Goal: Information Seeking & Learning: Understand process/instructions

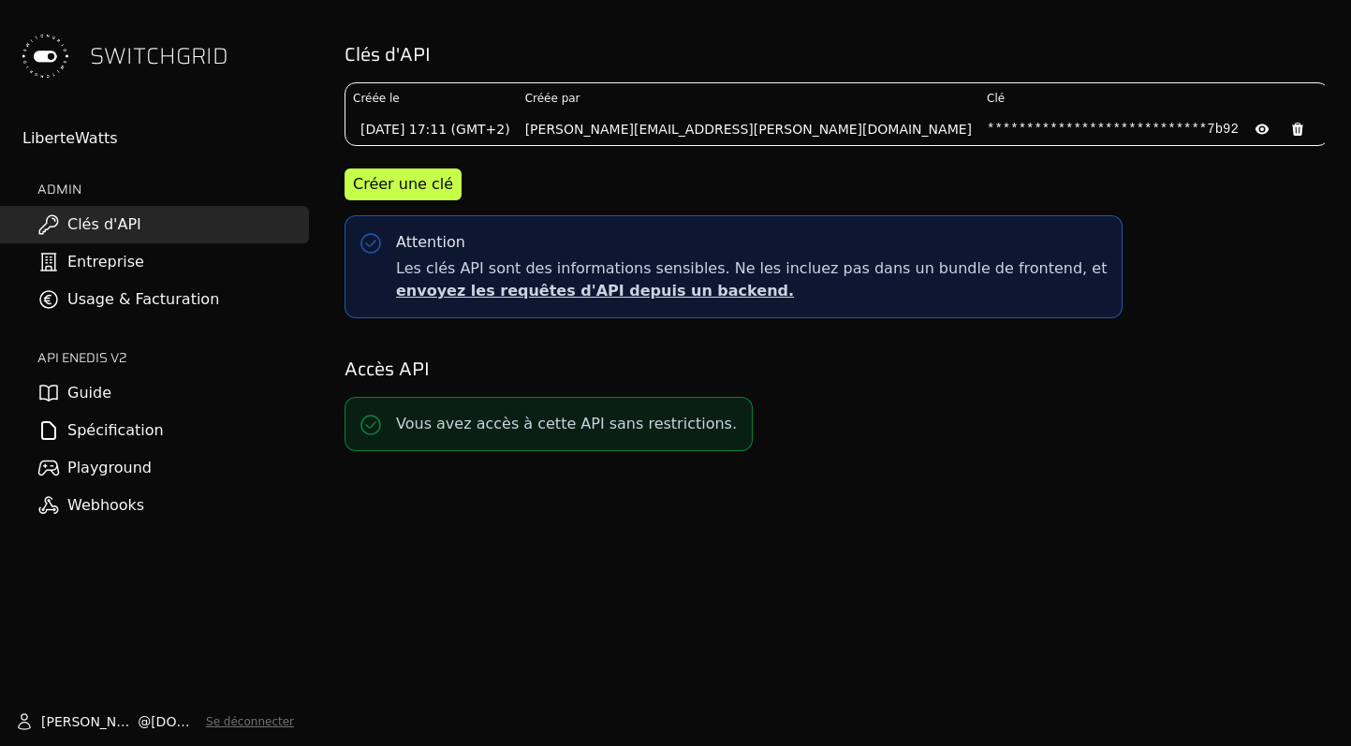
click at [88, 424] on link "Spécification" at bounding box center [154, 430] width 309 height 37
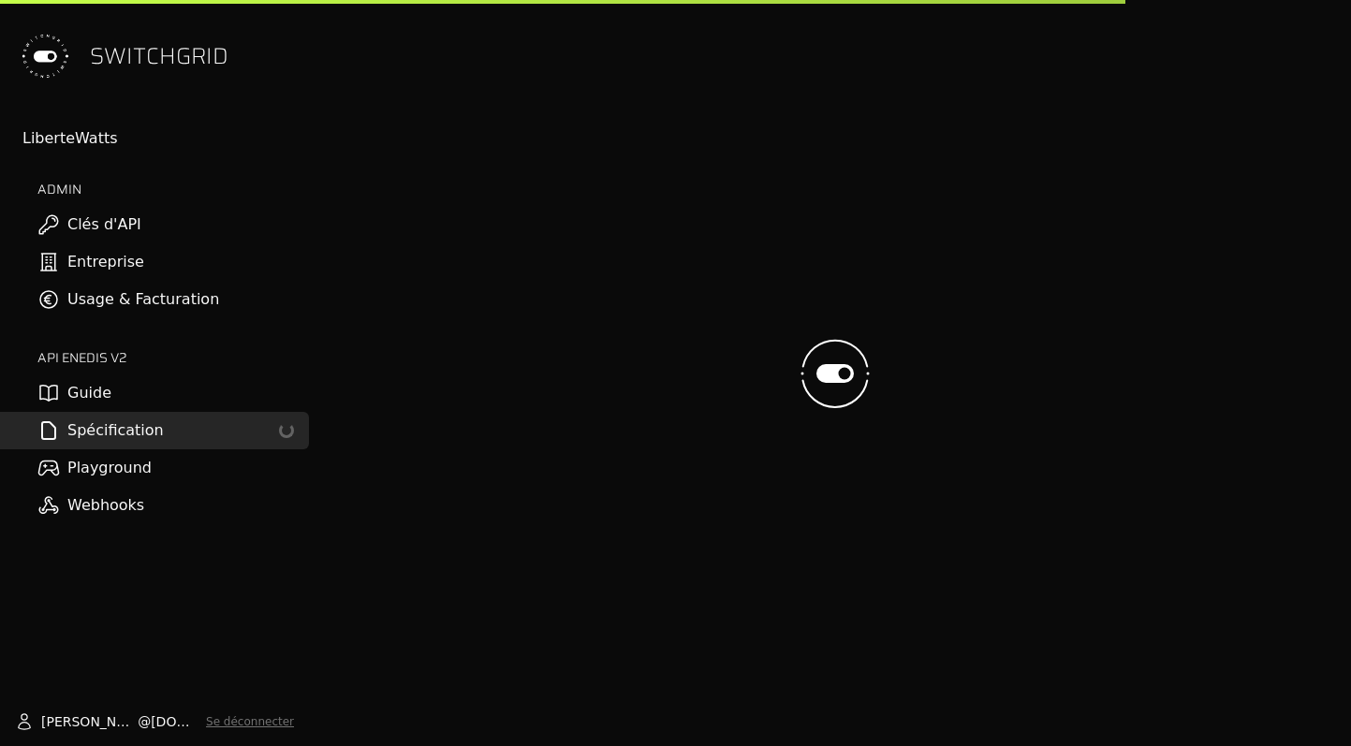
select select "**********"
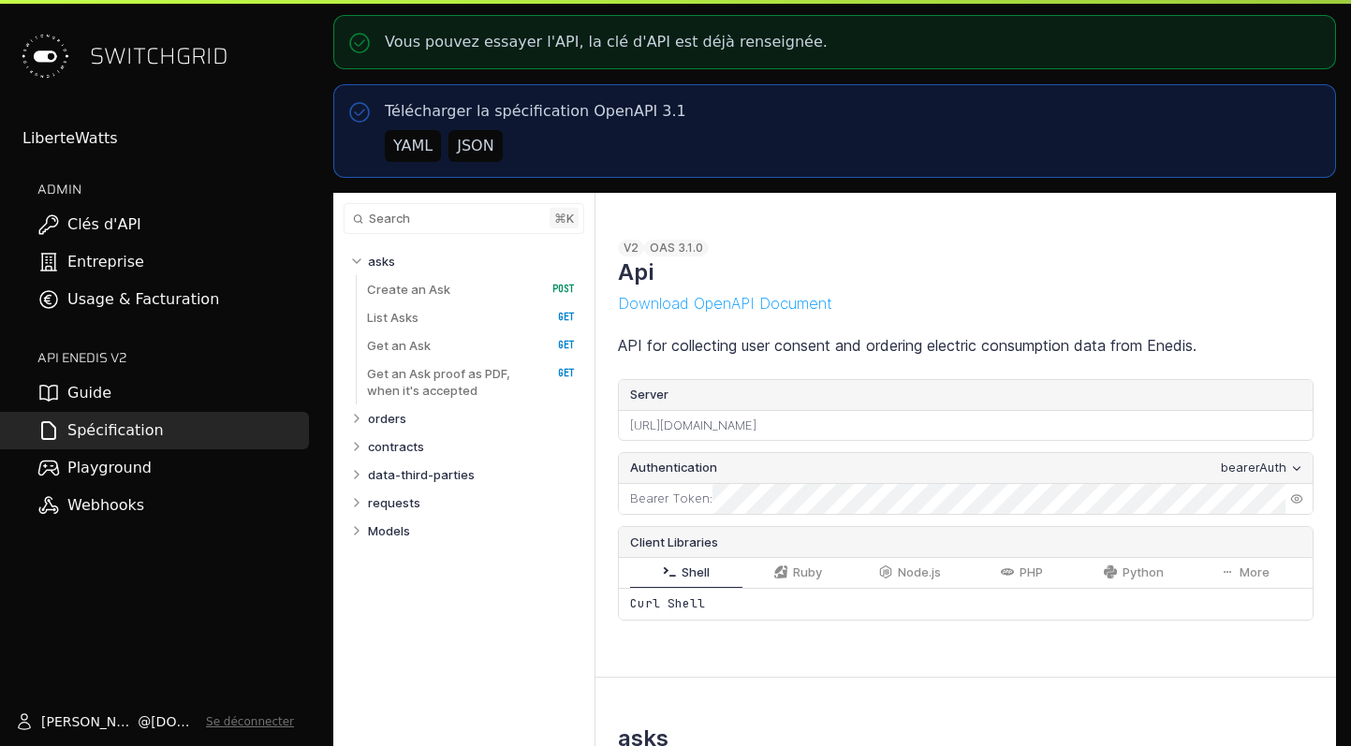
select select "**********"
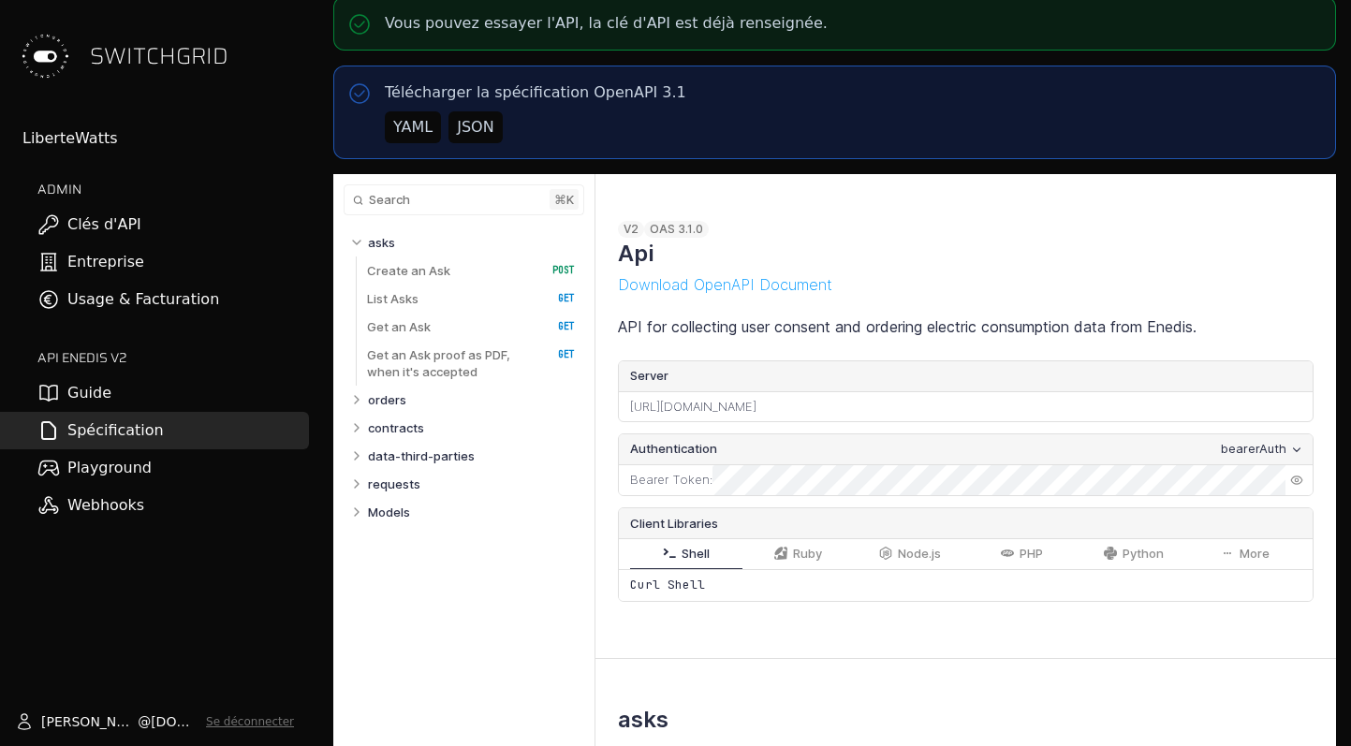
select select "**********"
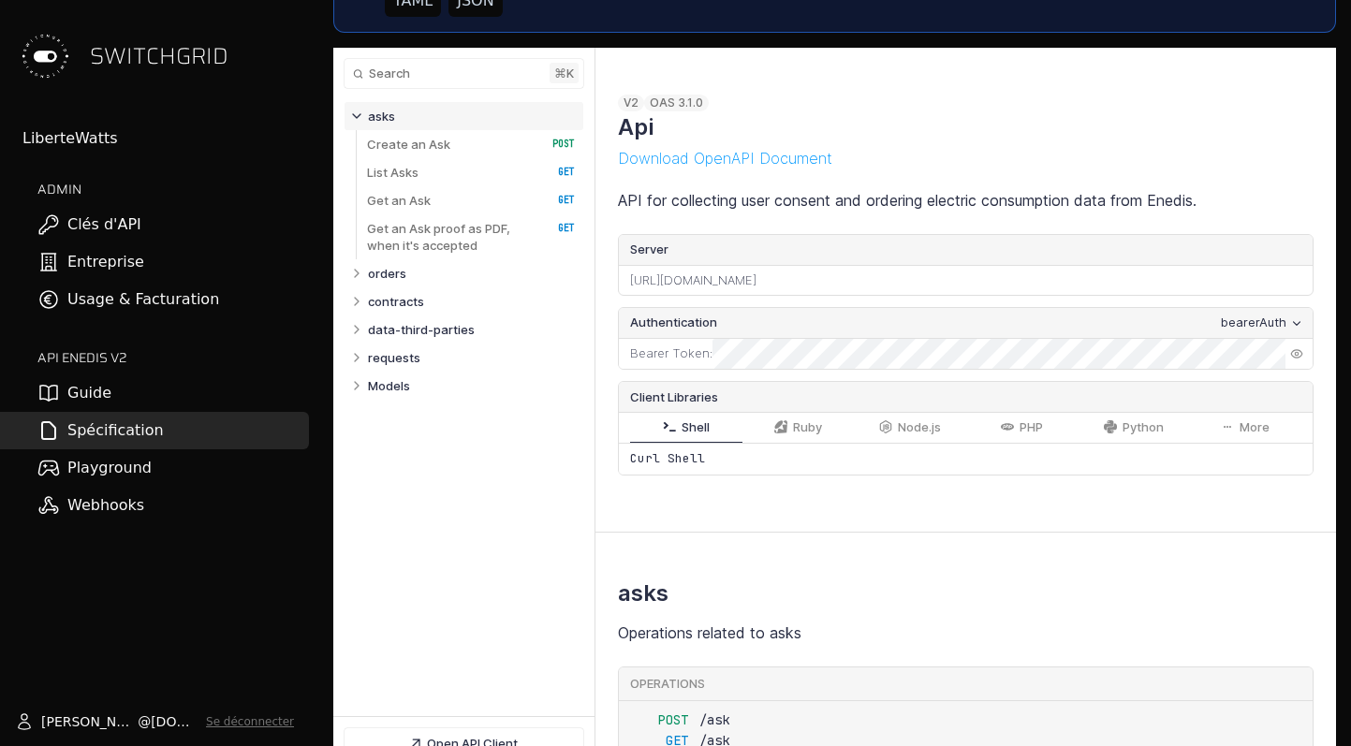
scroll to position [146, 0]
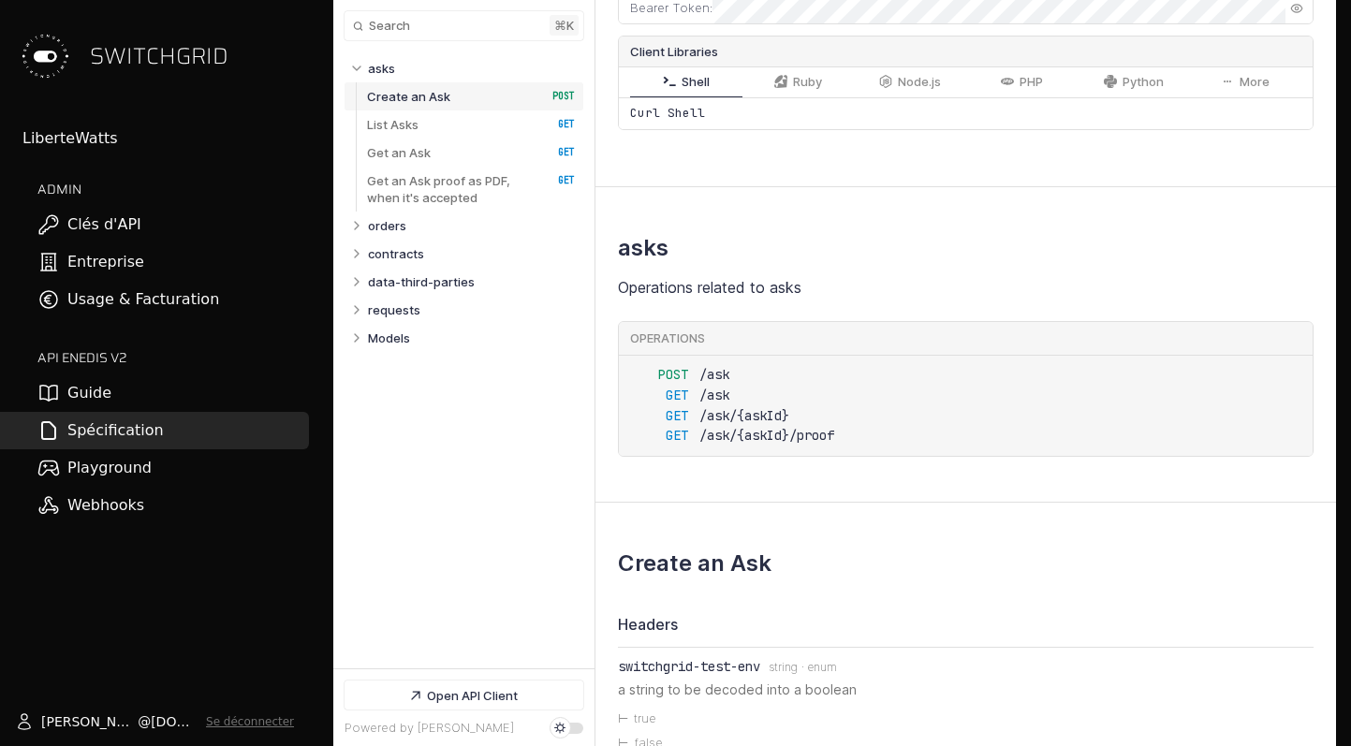
scroll to position [494, 0]
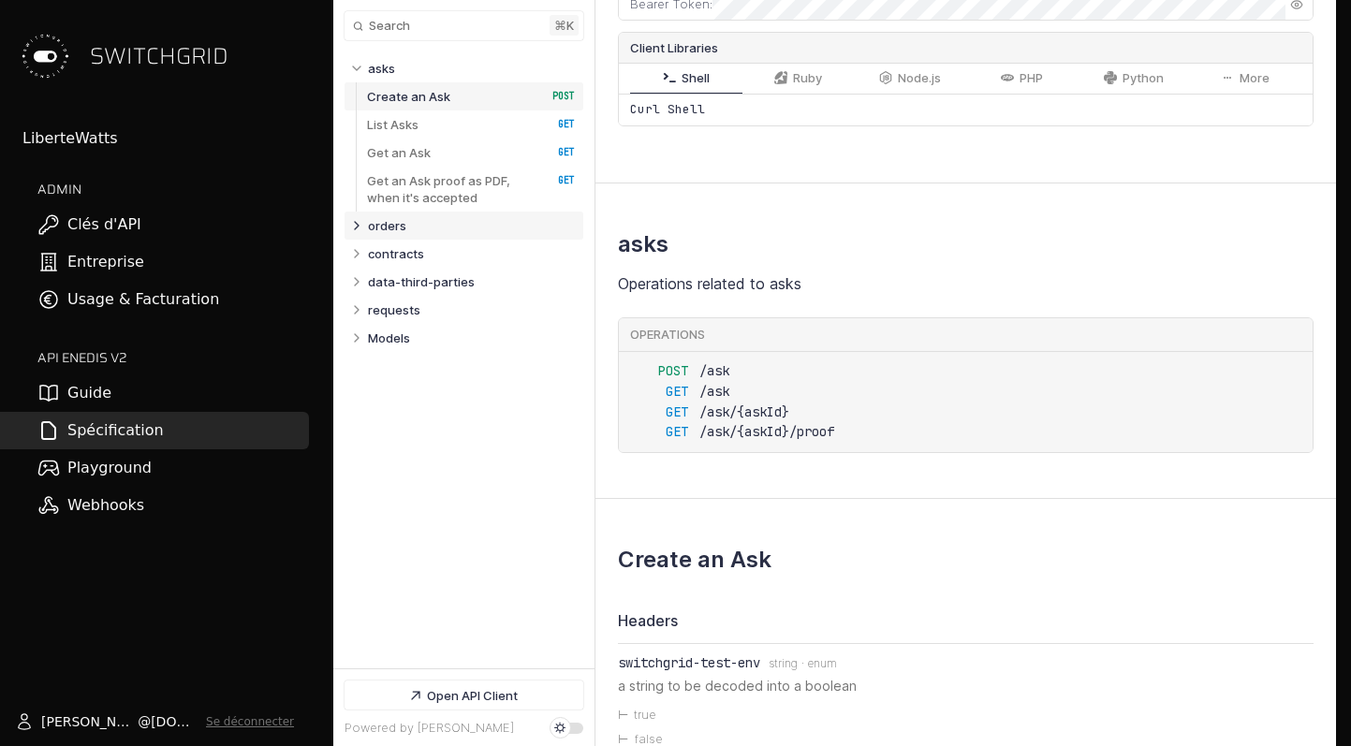
click at [356, 222] on icon "Table of contents for Api" at bounding box center [357, 225] width 4 height 7
select select "**********"
click at [378, 253] on p "/order" at bounding box center [385, 253] width 37 height 17
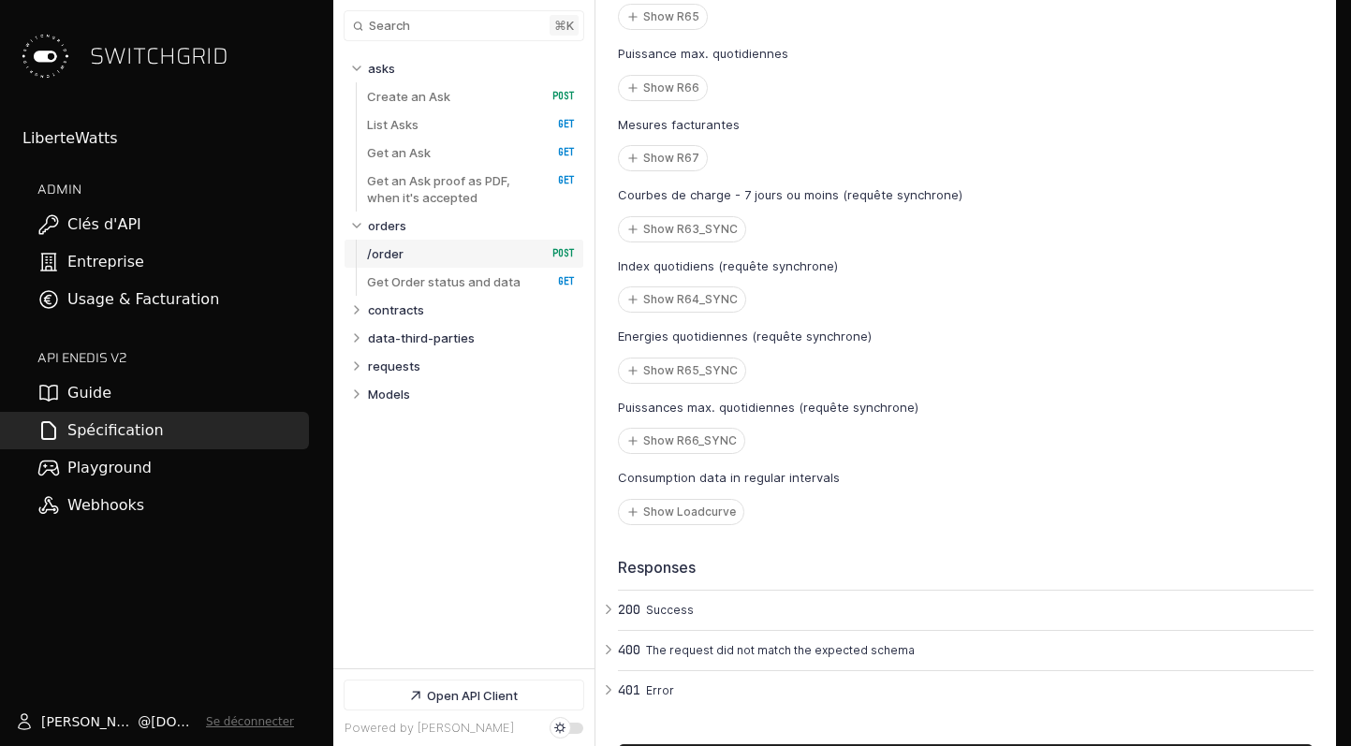
scroll to position [8402, 0]
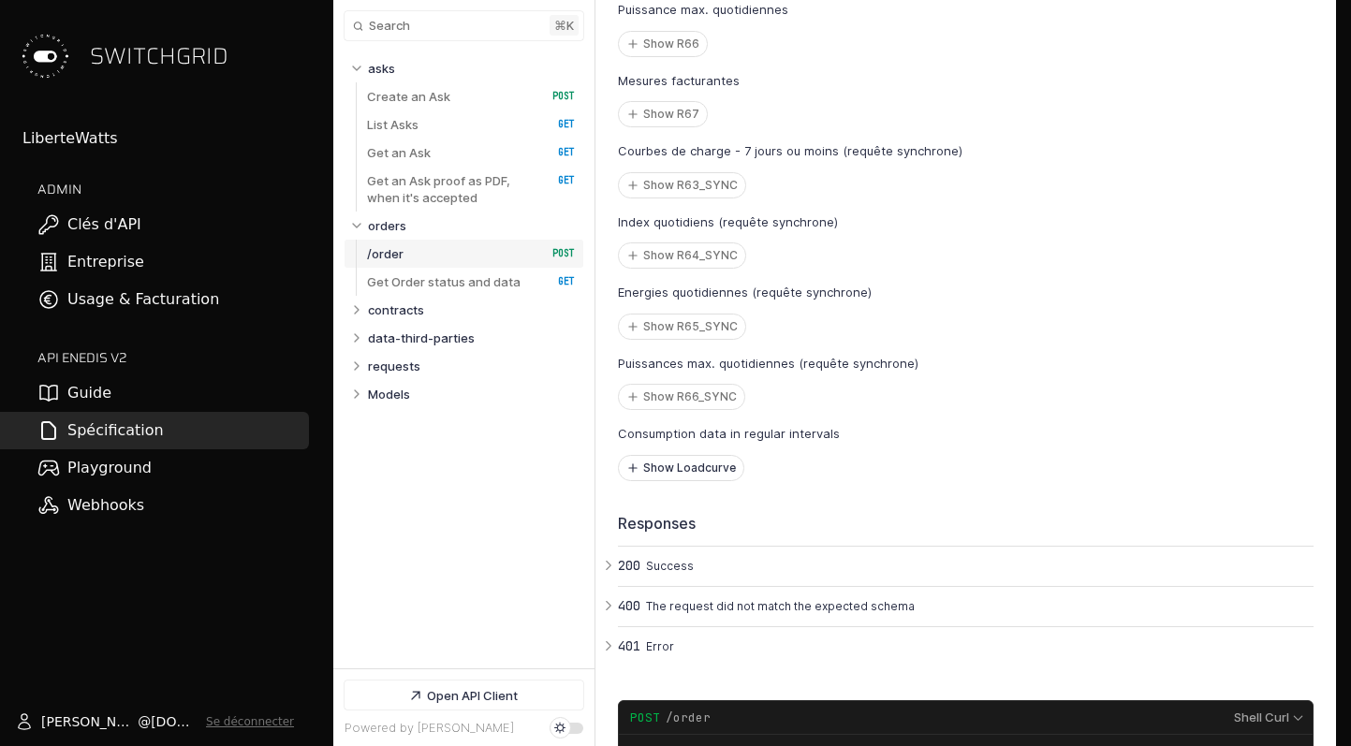
click at [661, 480] on button "Show Loadcurve" at bounding box center [681, 468] width 125 height 24
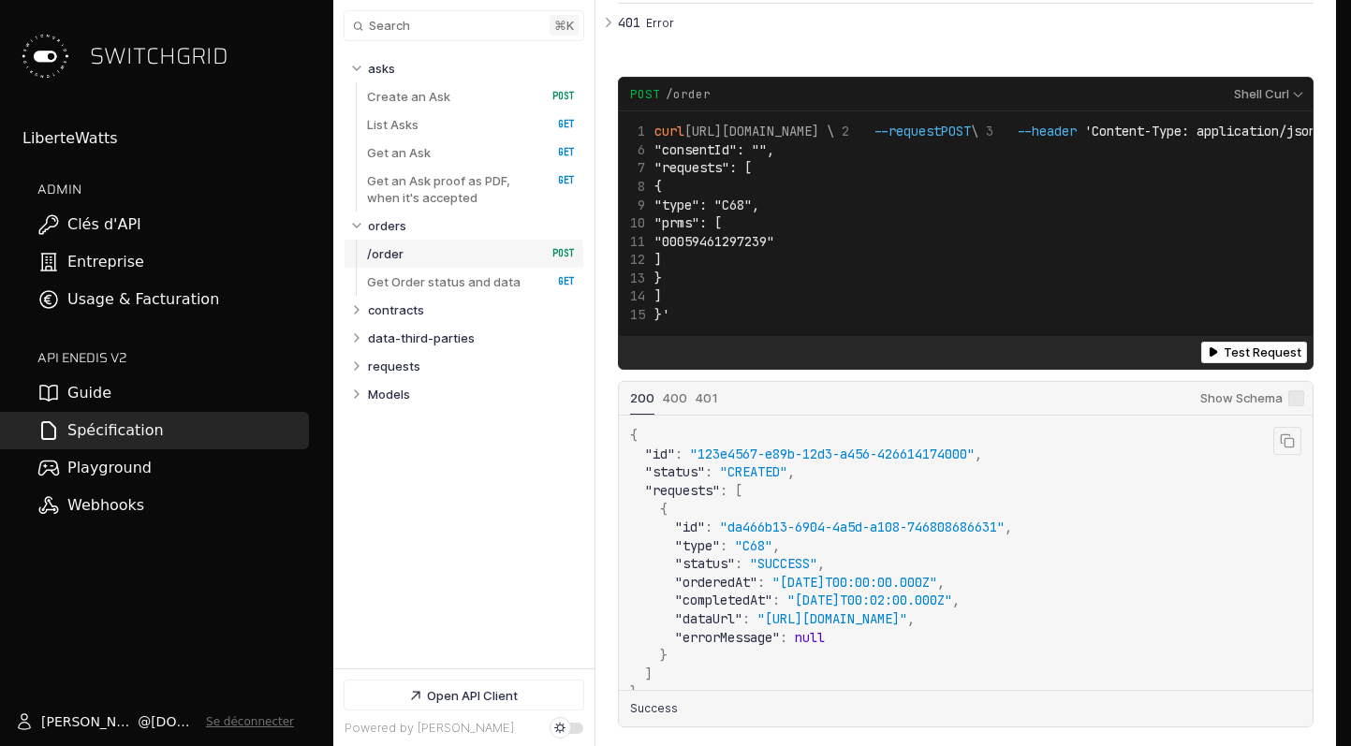
scroll to position [22, 0]
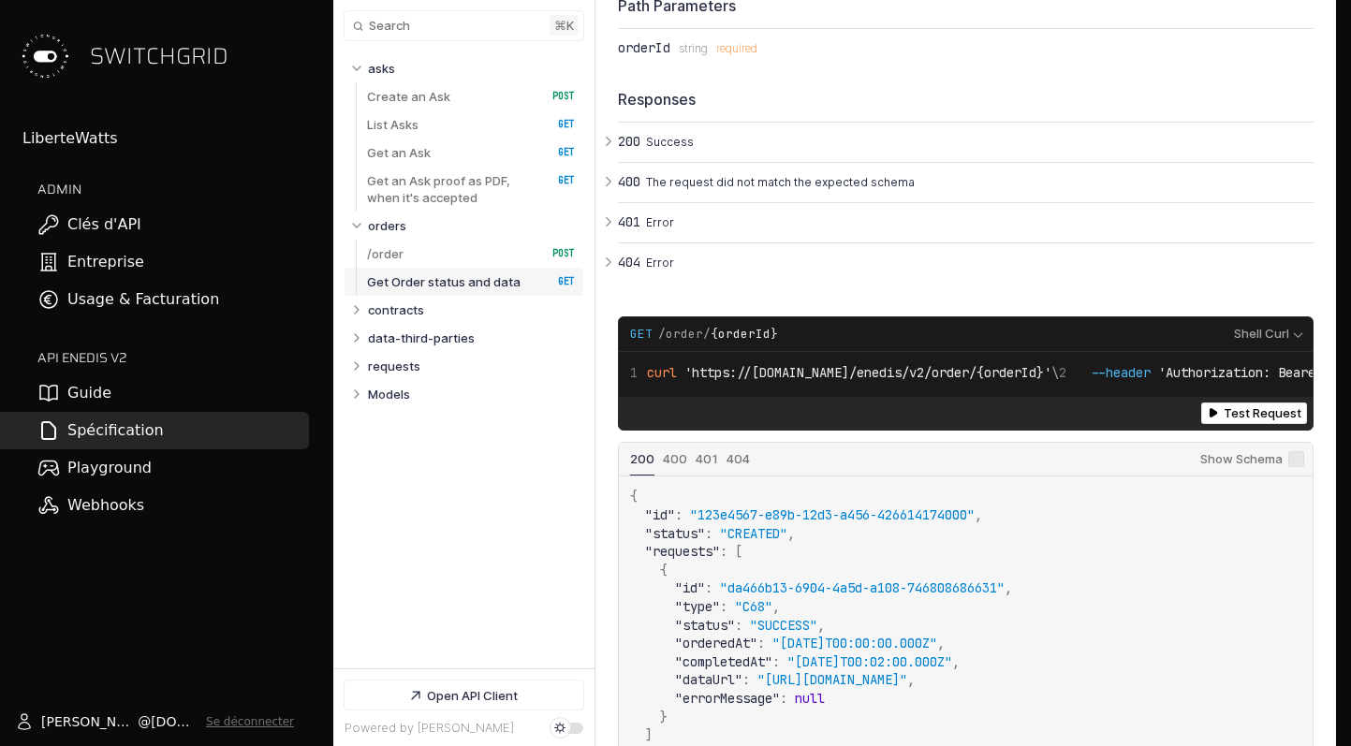
scroll to position [22, 0]
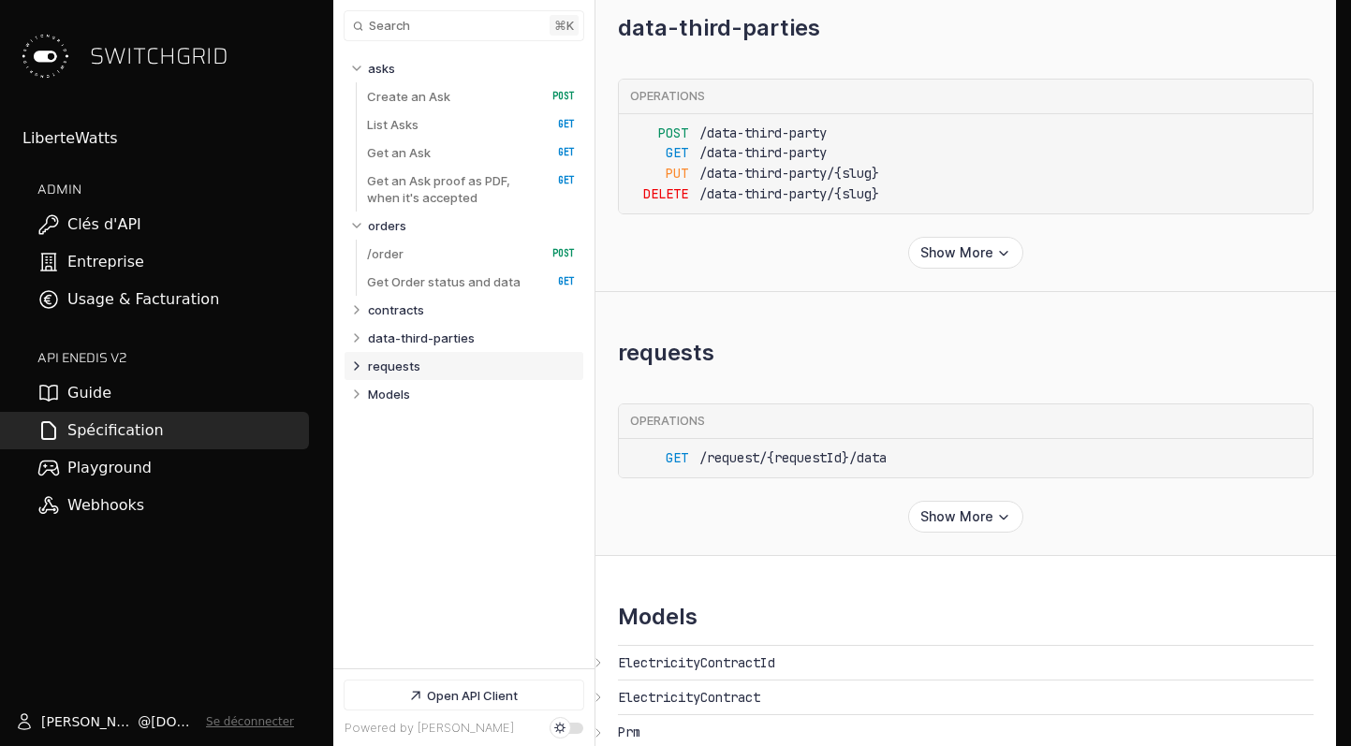
scroll to position [11551, 0]
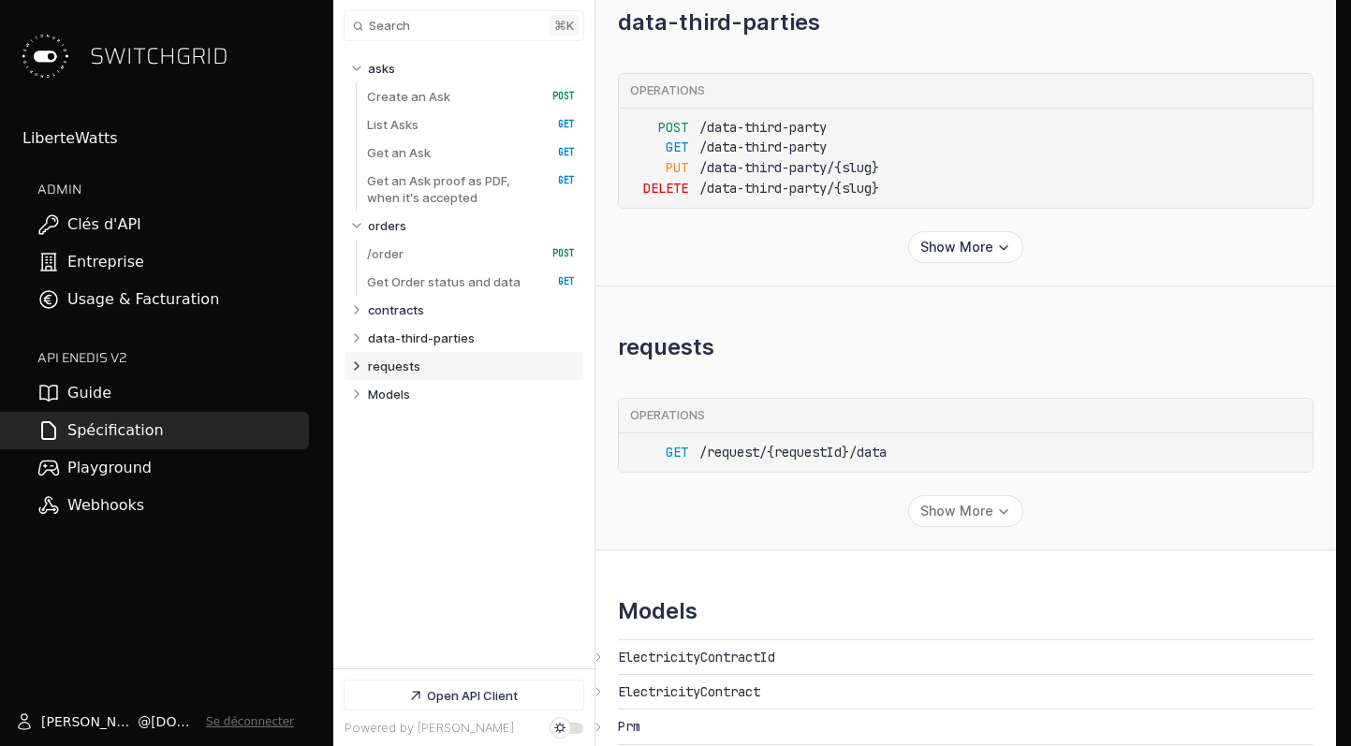
click at [982, 527] on button "Show More" at bounding box center [965, 511] width 115 height 32
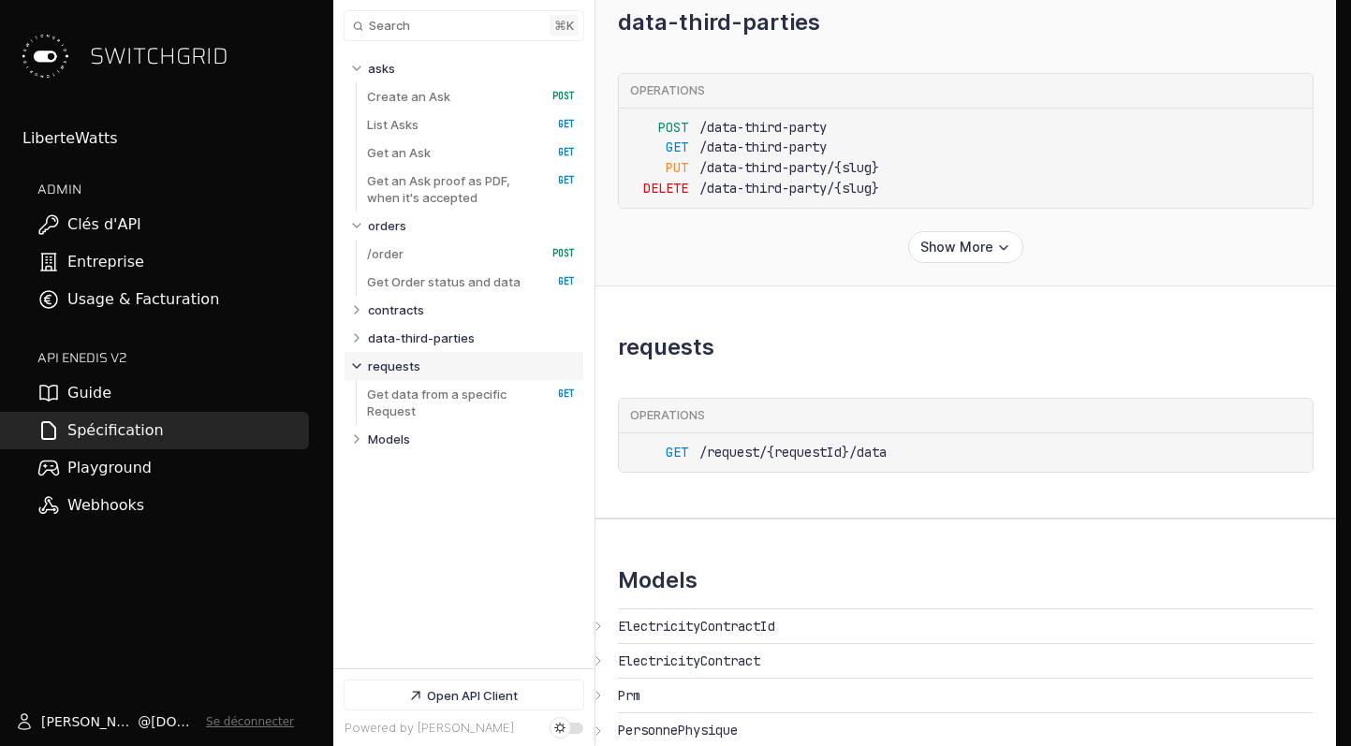
select select "**********"
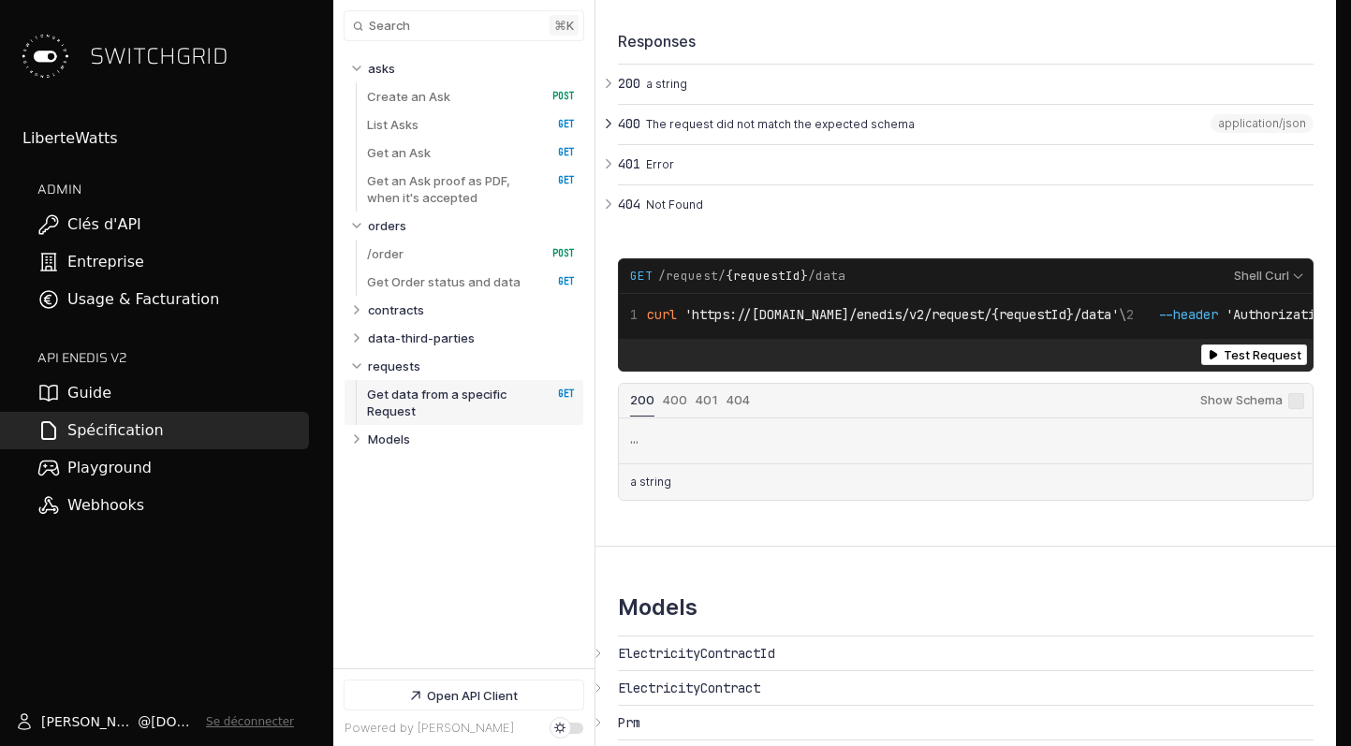
scroll to position [13194, 0]
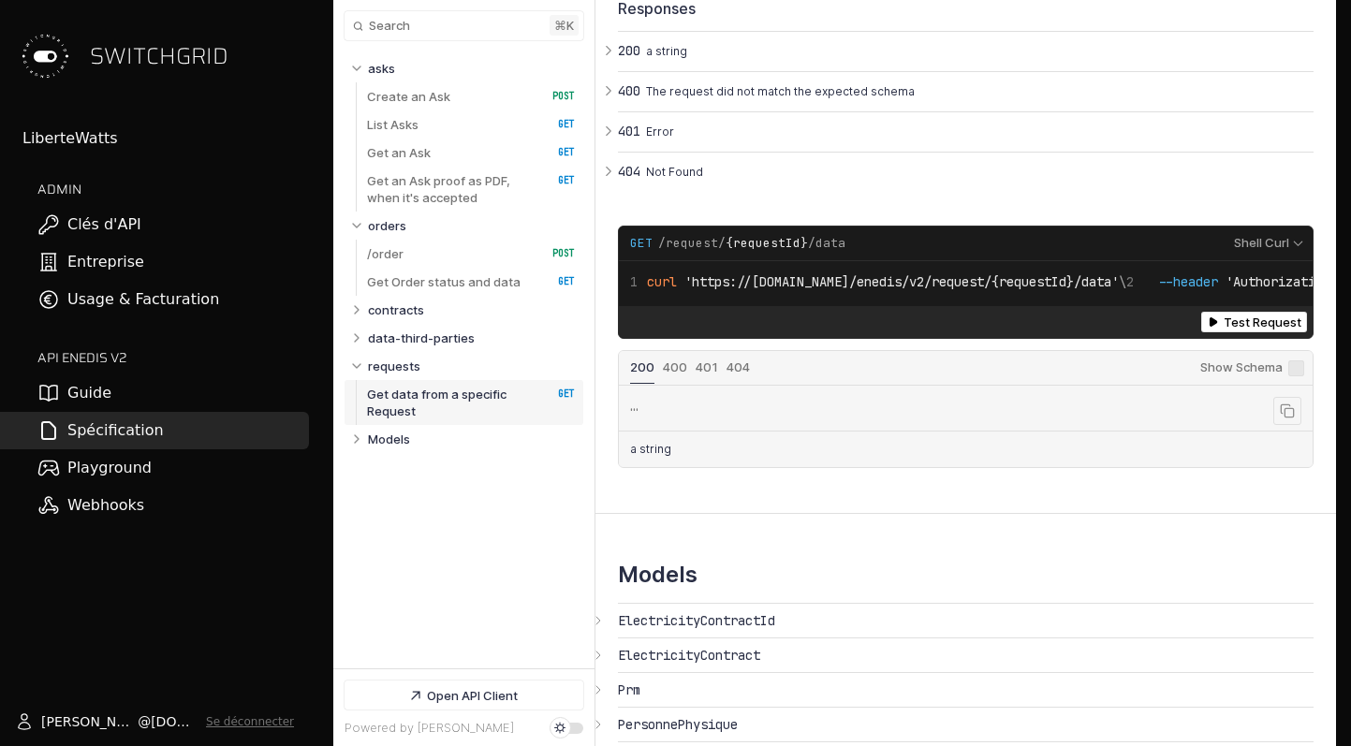
click at [637, 414] on code "…" at bounding box center [633, 406] width 7 height 15
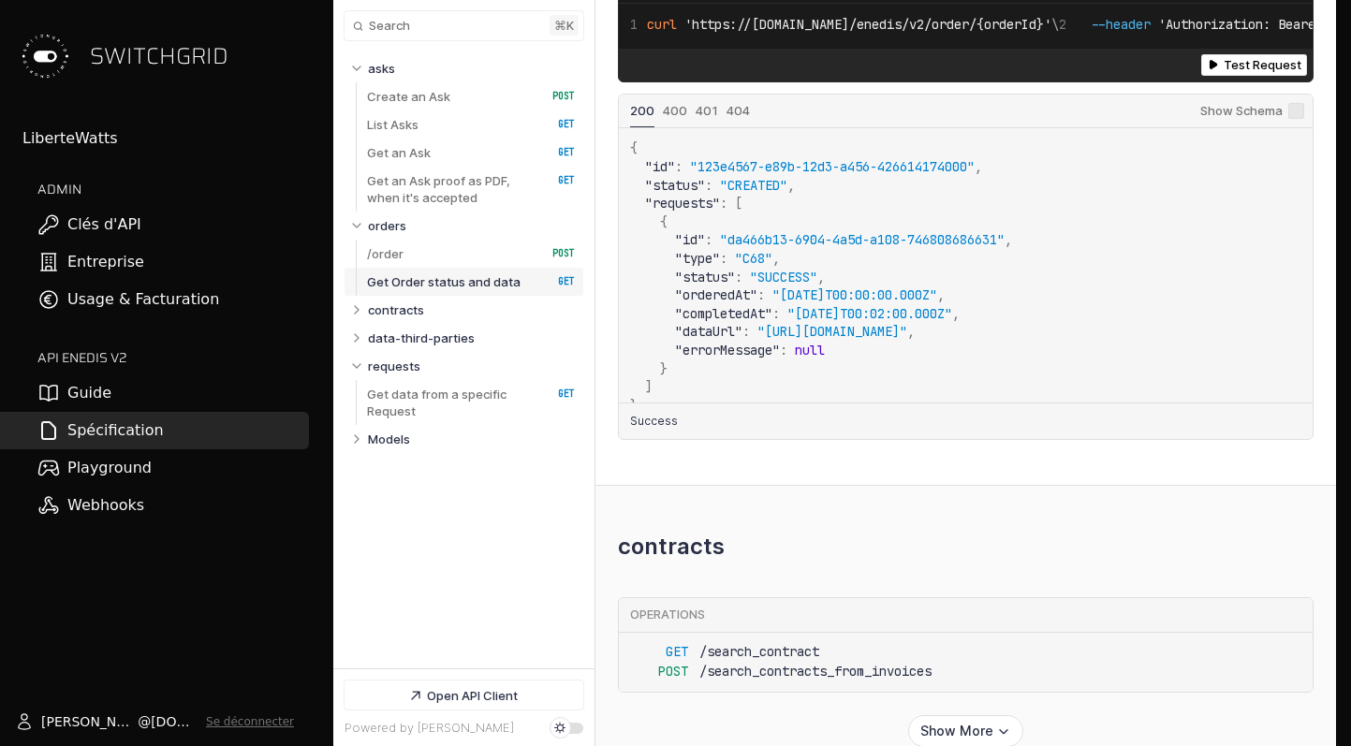
scroll to position [10588, 0]
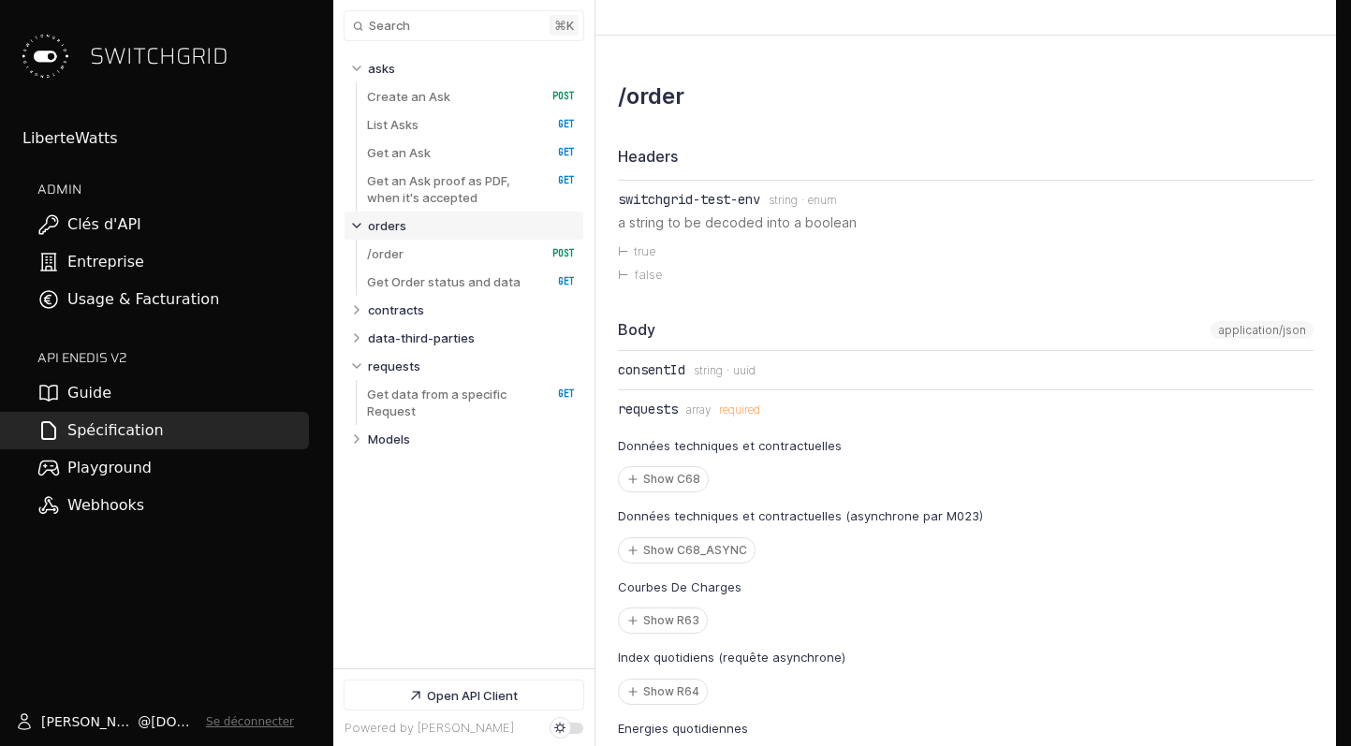
scroll to position [7429, 0]
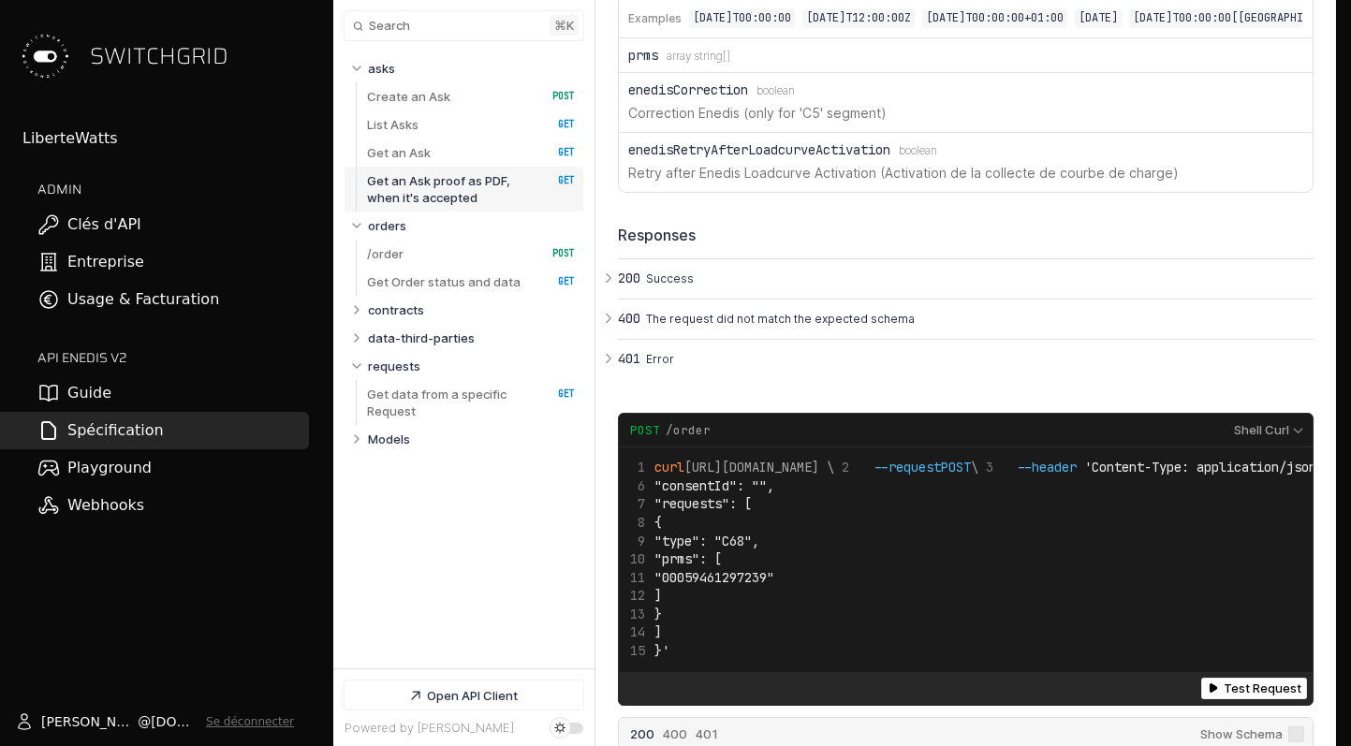
scroll to position [19, 0]
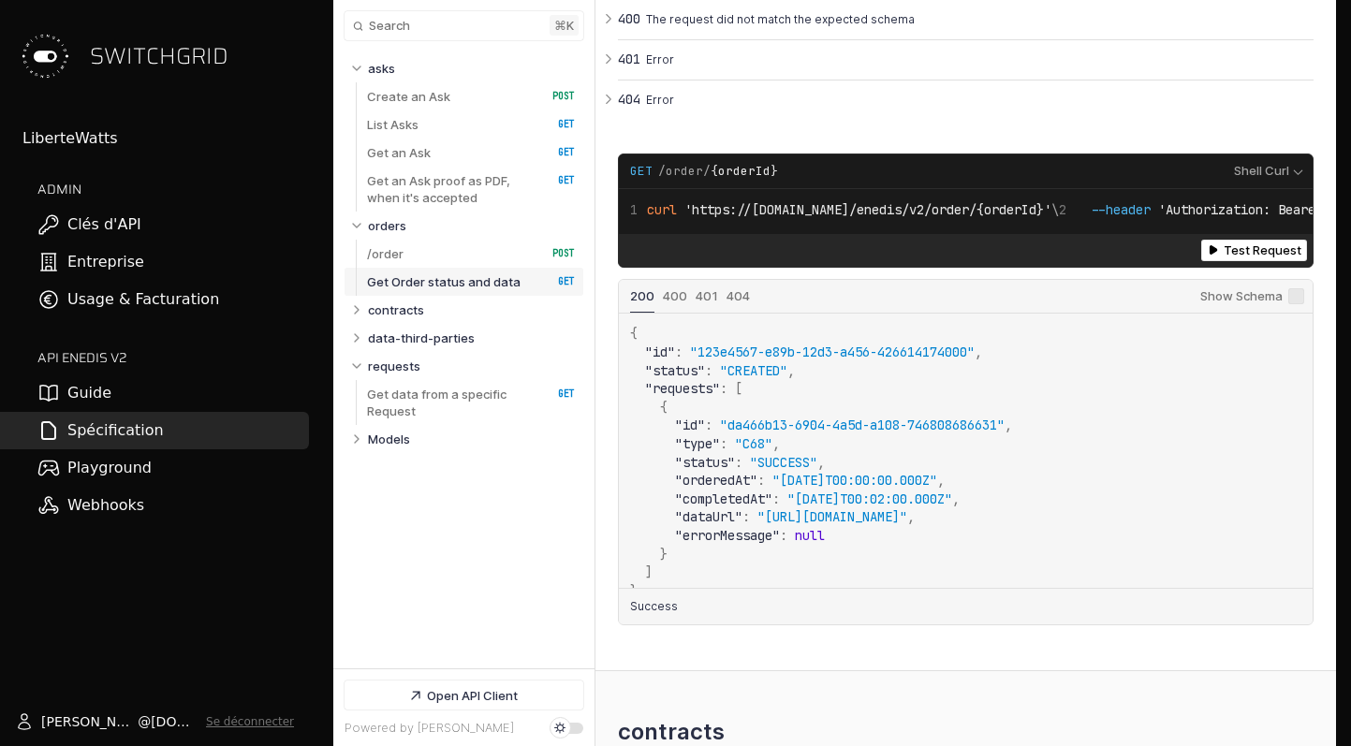
scroll to position [22, 0]
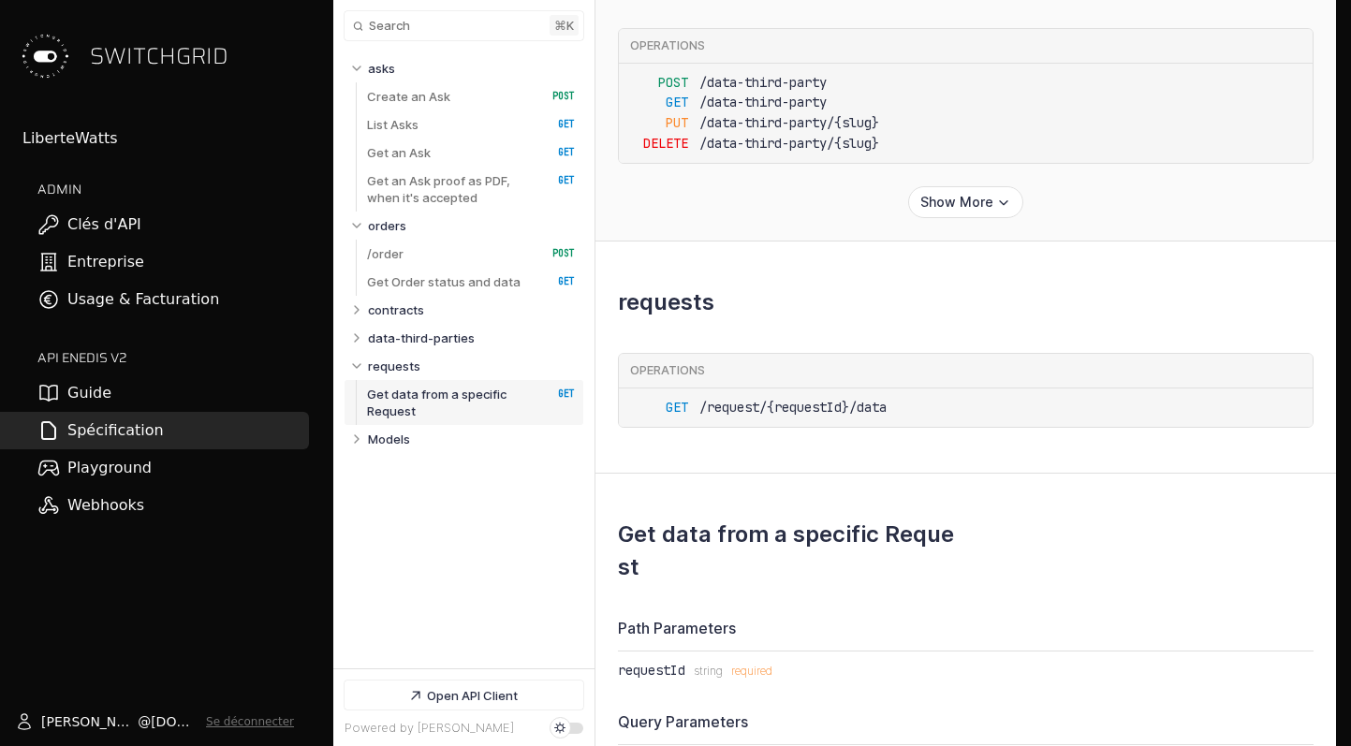
scroll to position [11580, 0]
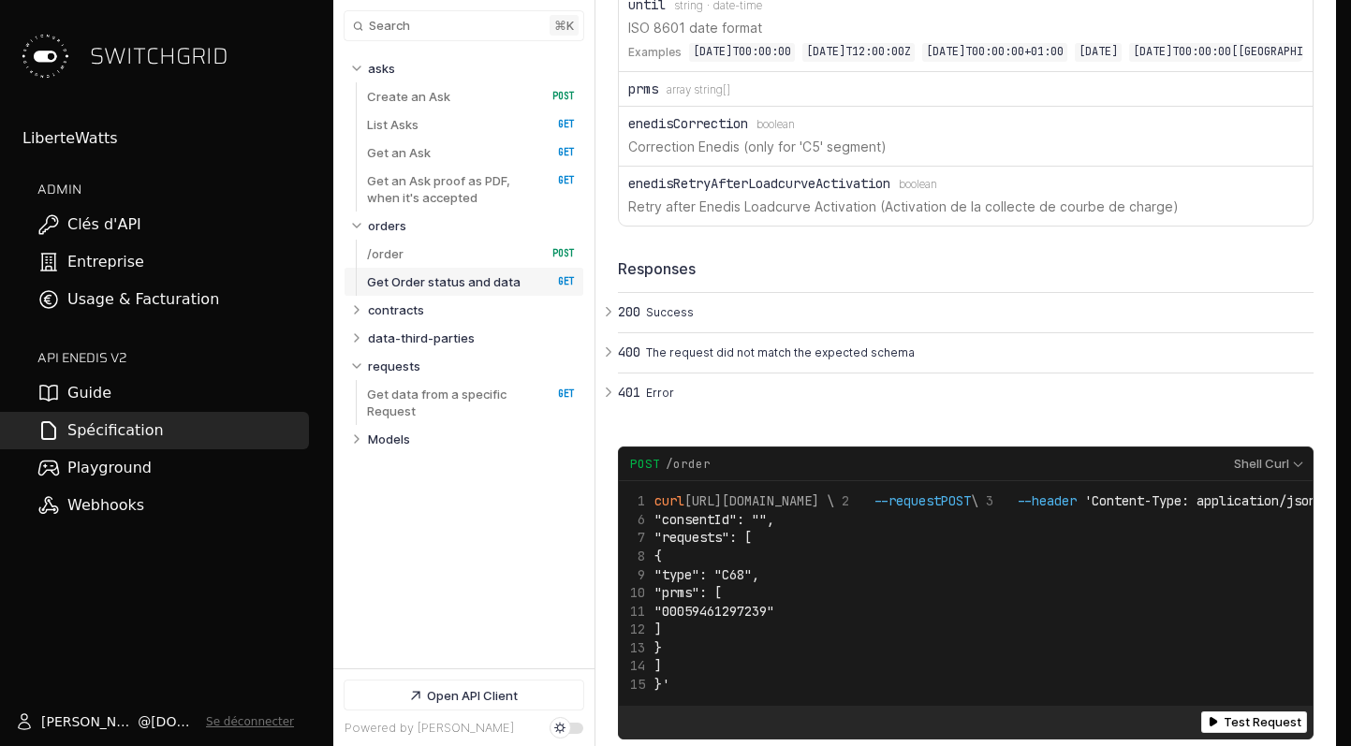
scroll to position [9095, 0]
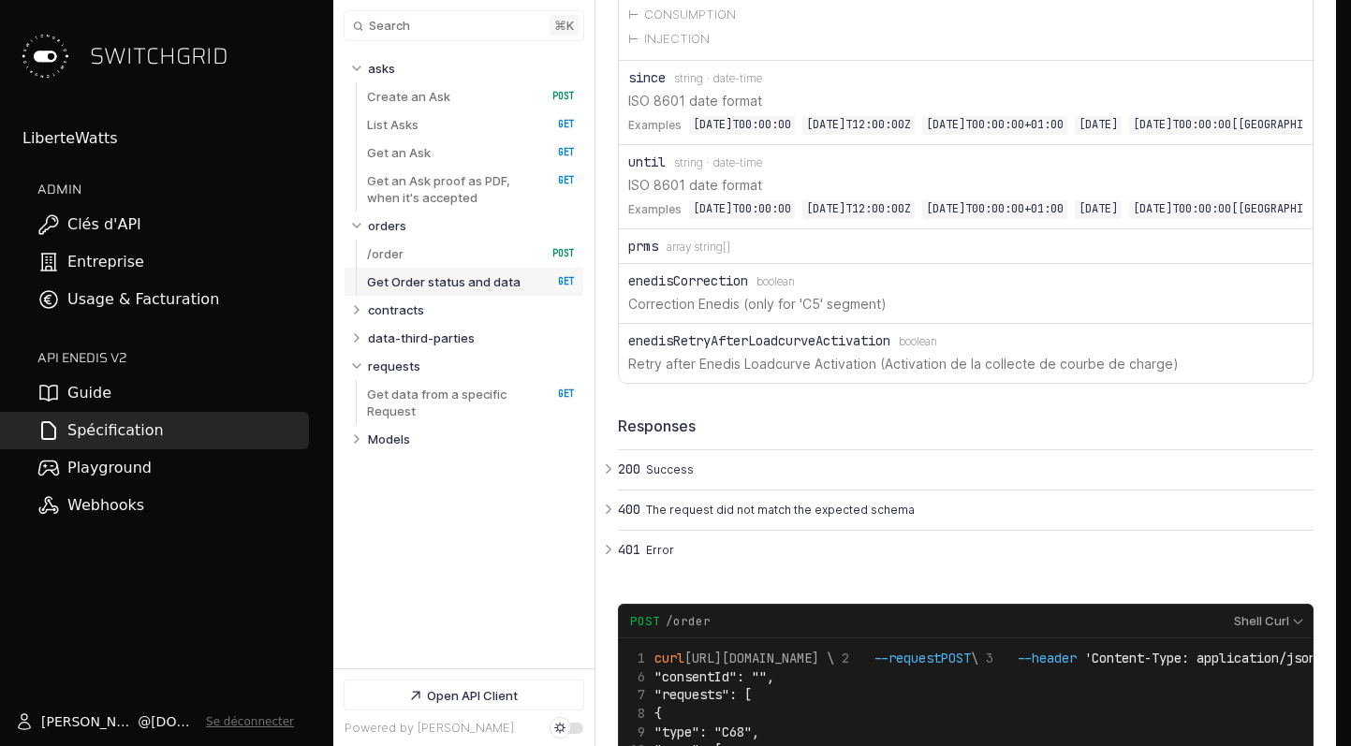
click at [680, 254] on span "Type: array string[]" at bounding box center [699, 247] width 64 height 13
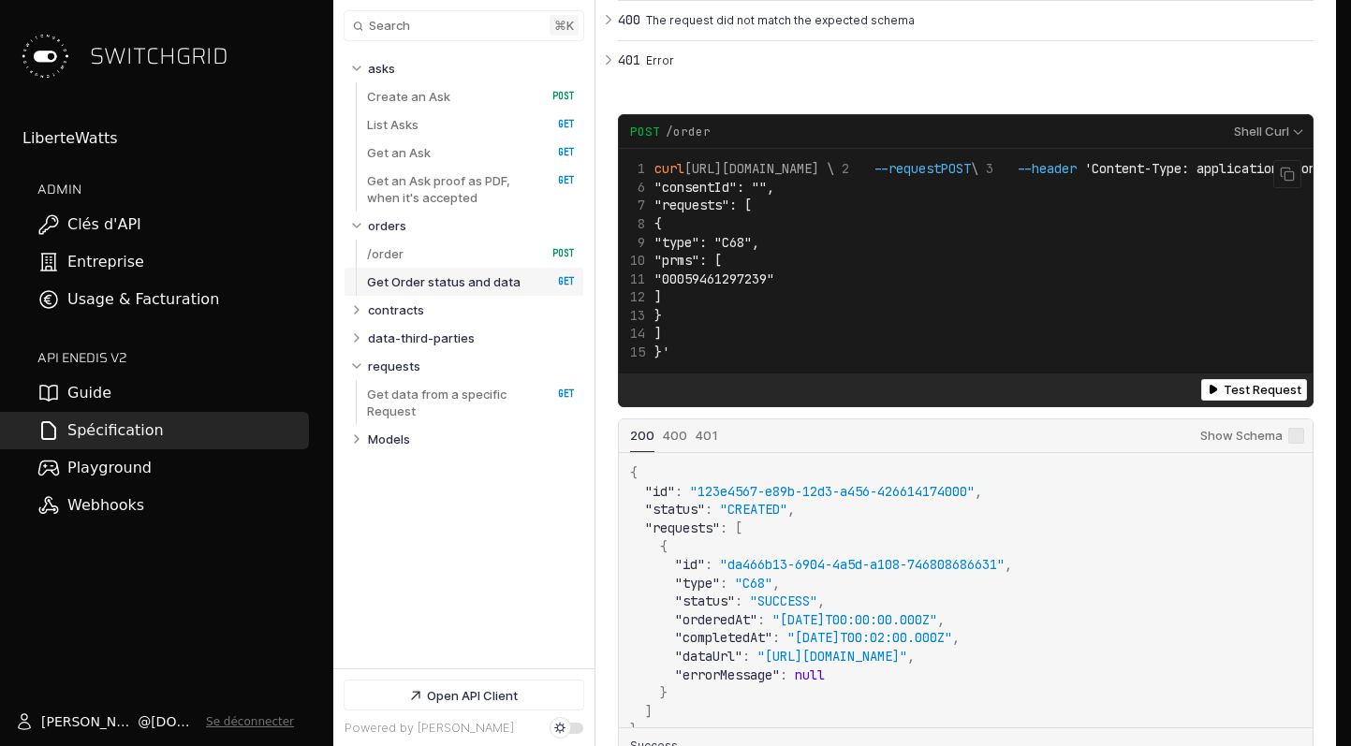
scroll to position [0, 0]
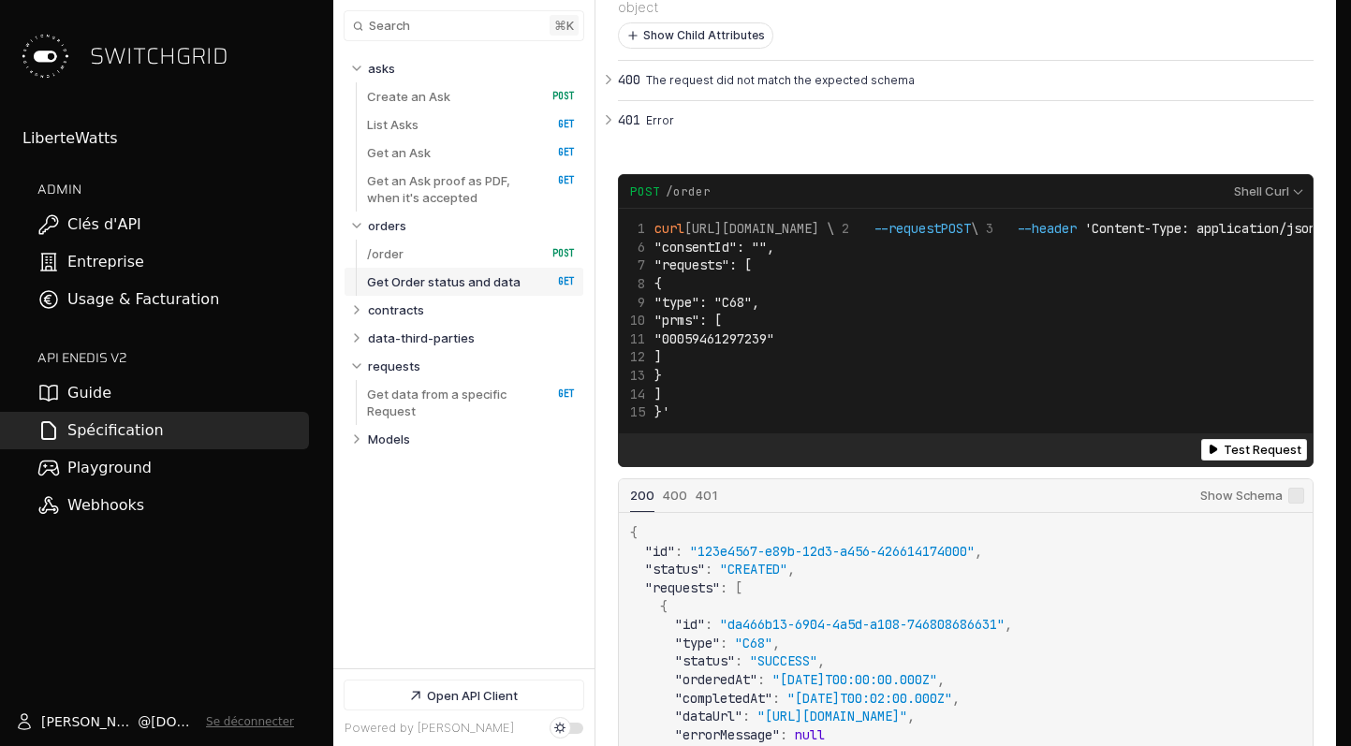
click at [644, 48] on button "Show Child Attributes" at bounding box center [696, 35] width 154 height 24
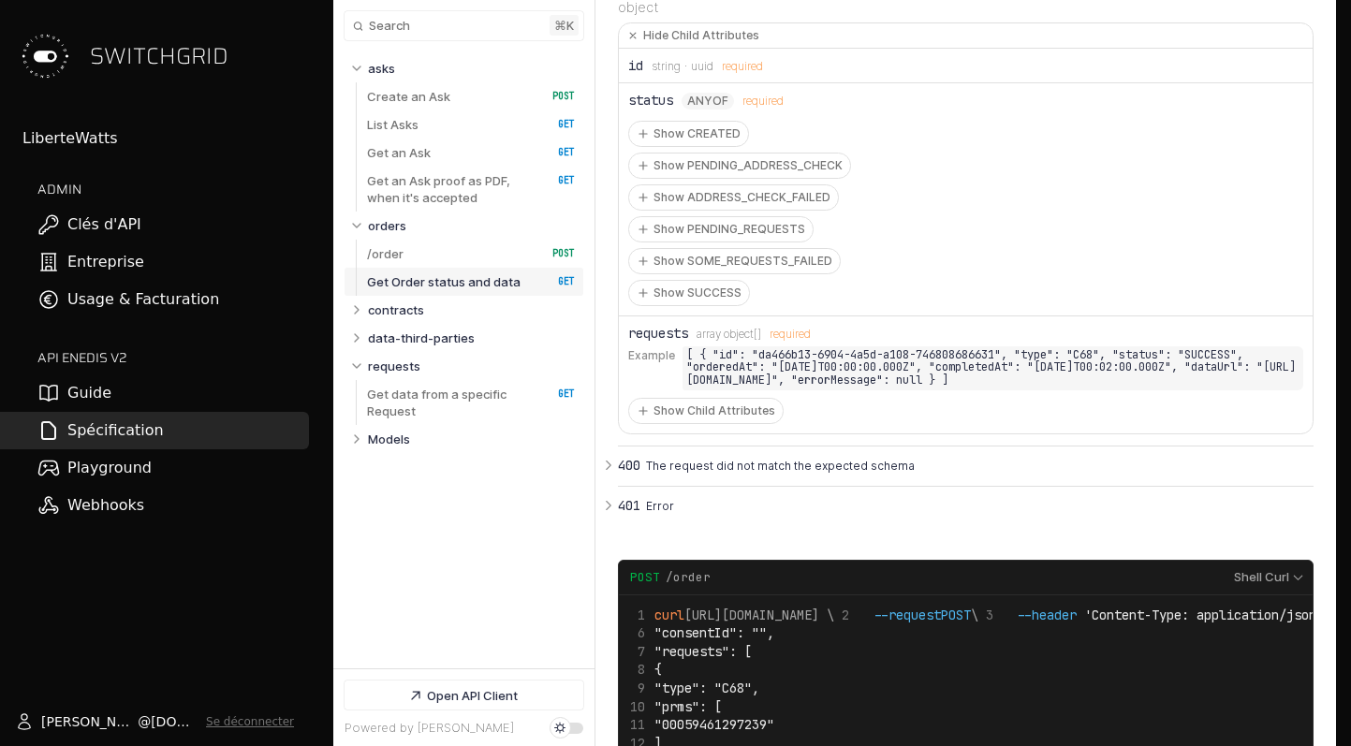
click at [771, 390] on code "[ { "id": "da466b13-6904-4a5d-a108-746808686631", "type": "C68", "status": "SUC…" at bounding box center [992, 368] width 621 height 44
click at [714, 423] on button "Show Child Attributes" at bounding box center [706, 411] width 154 height 24
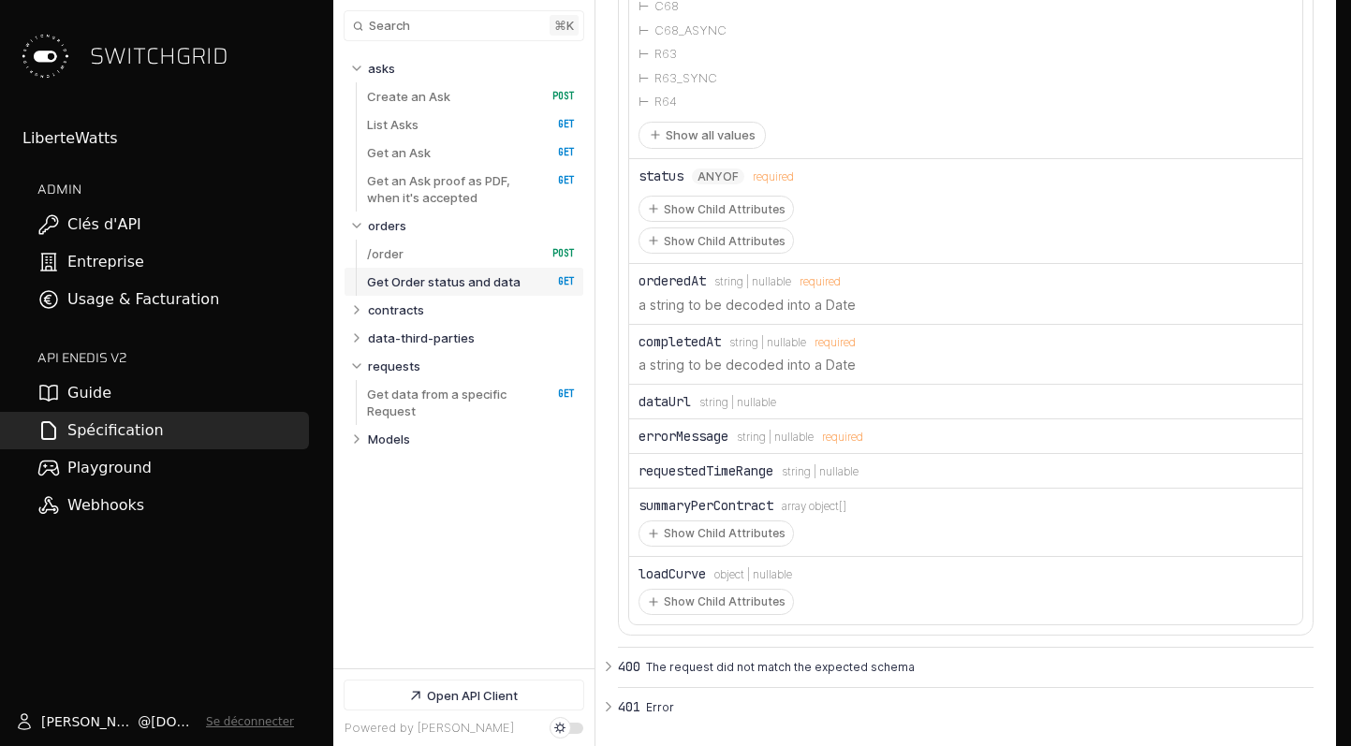
scroll to position [10014, 0]
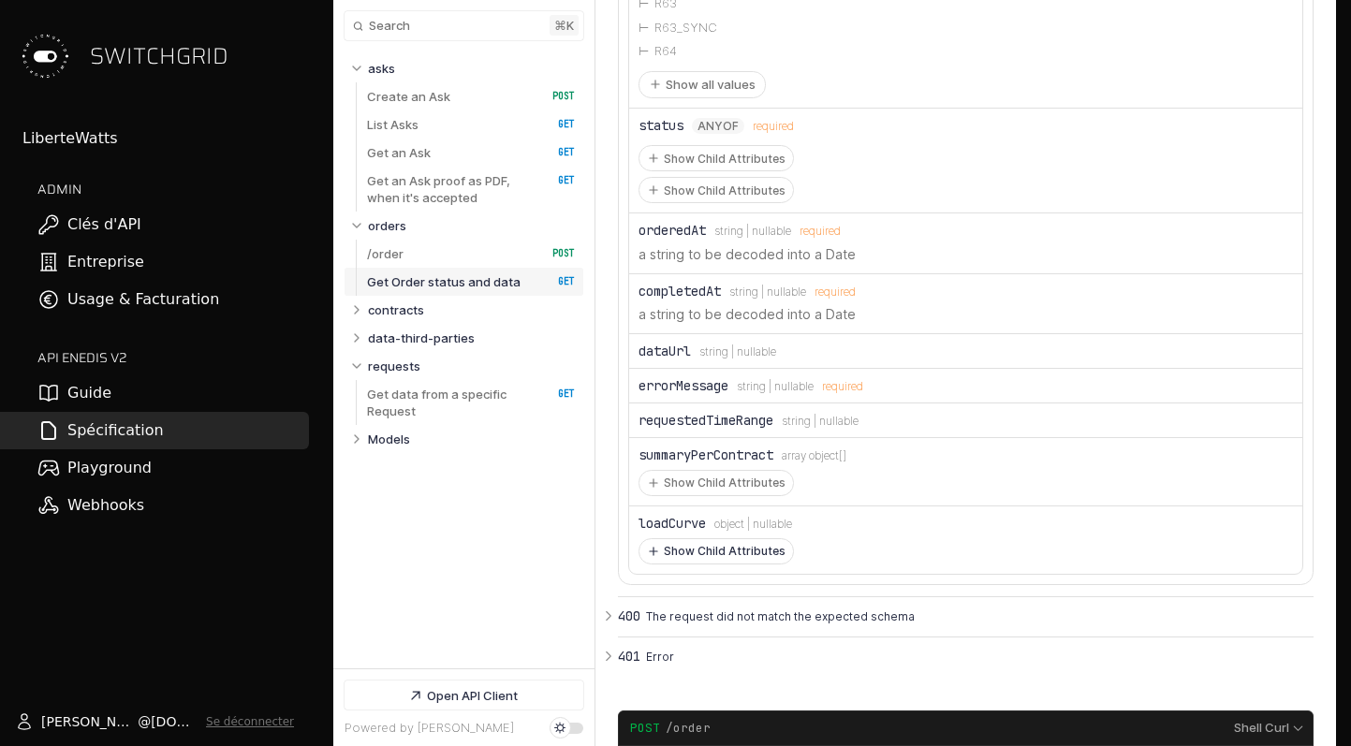
click at [710, 564] on button "Show Child Attributes" at bounding box center [716, 551] width 154 height 24
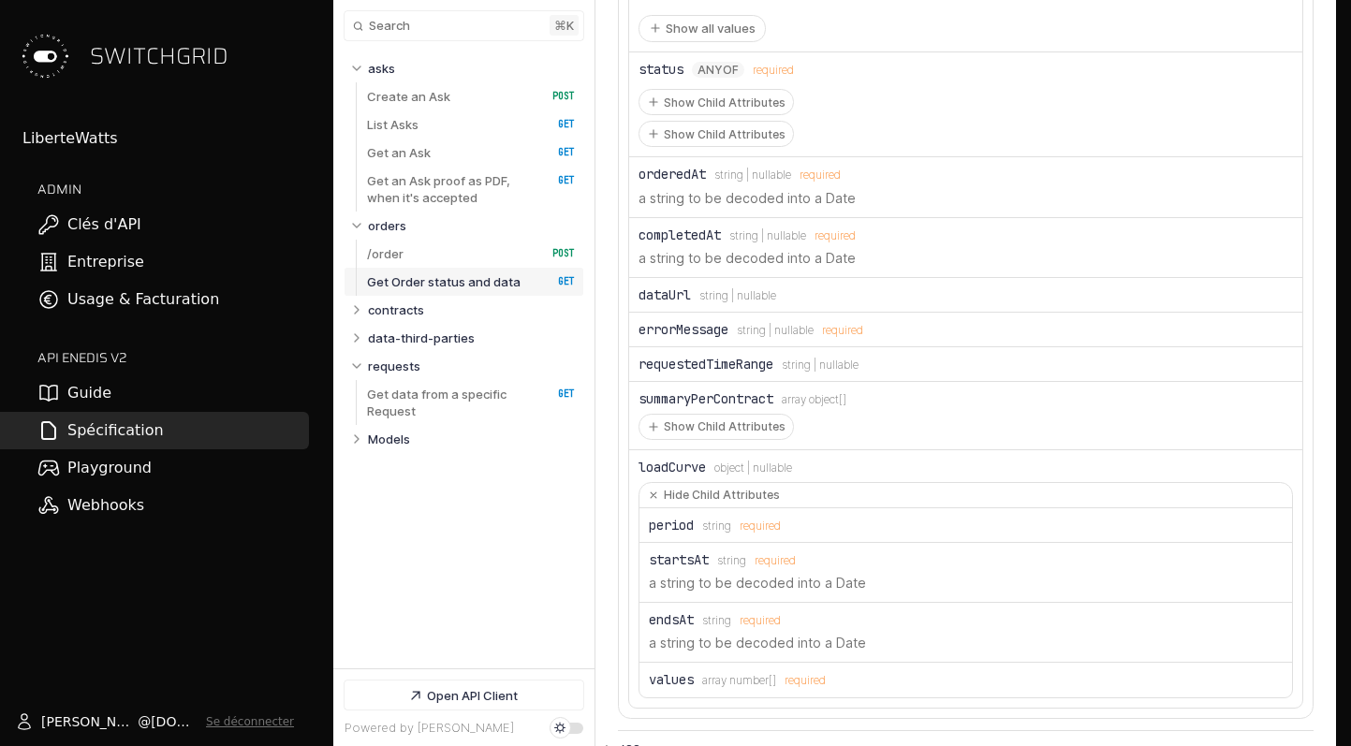
scroll to position [10047, 0]
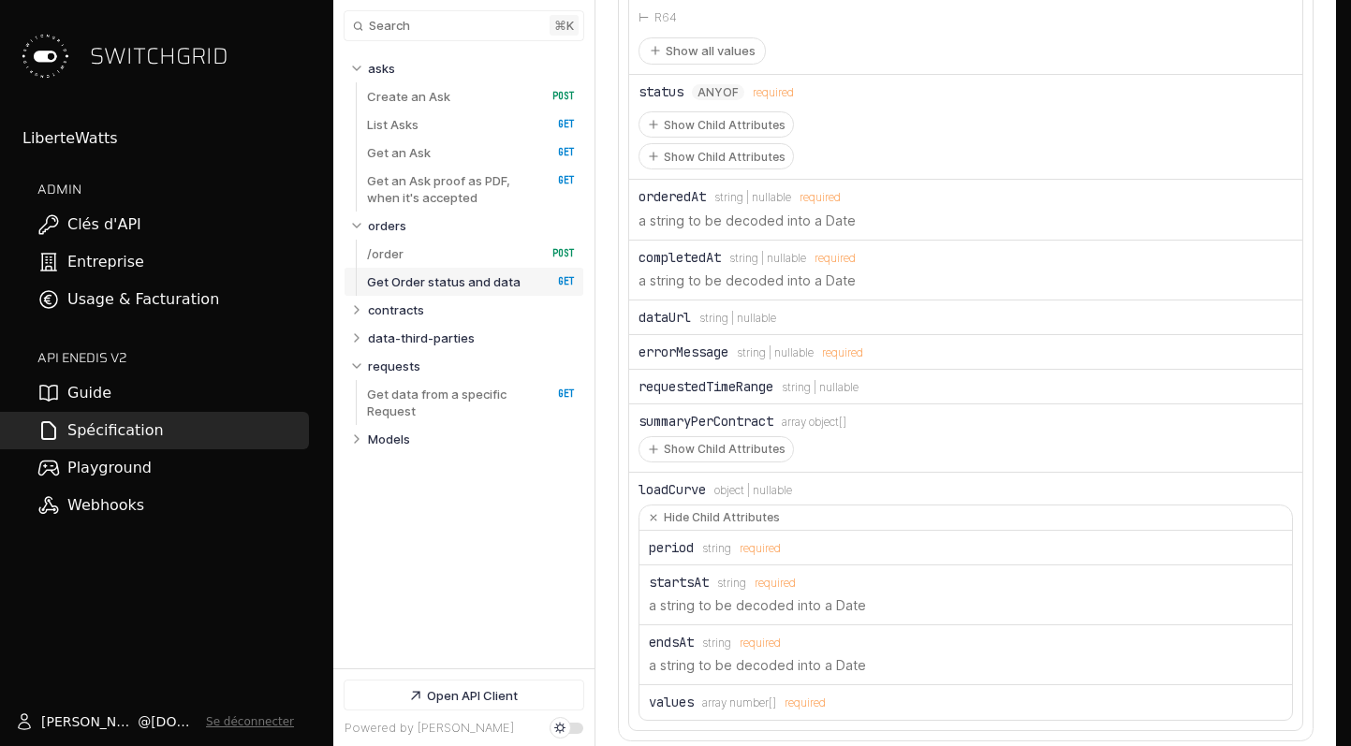
click at [705, 394] on div "requestedTimeRange" at bounding box center [705, 386] width 135 height 15
drag, startPoint x: 705, startPoint y: 417, endPoint x: 800, endPoint y: 417, distance: 95.5
click at [801, 394] on div "requestedTimeRange Type: string | nullable" at bounding box center [965, 386] width 654 height 15
click at [800, 394] on span "Type: string | nullable" at bounding box center [820, 387] width 77 height 13
drag, startPoint x: 800, startPoint y: 417, endPoint x: 734, endPoint y: 418, distance: 66.5
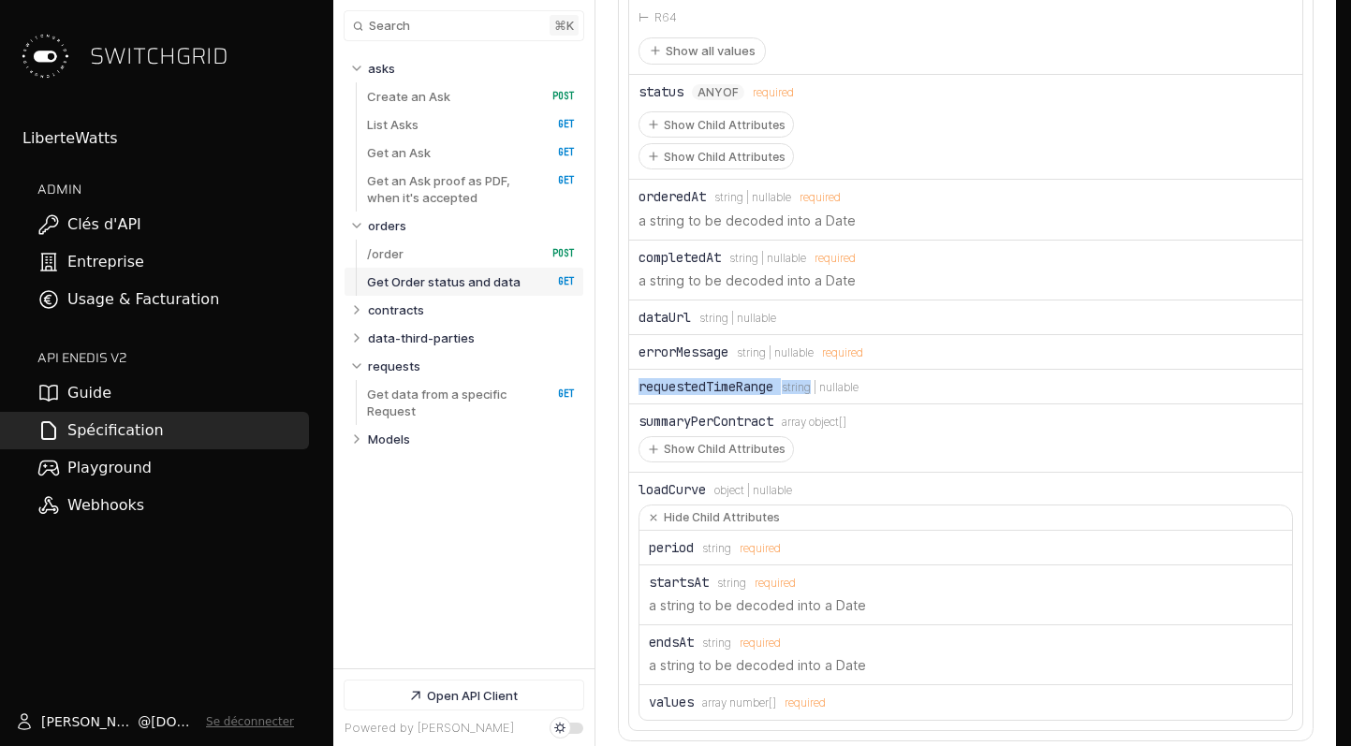
click at [737, 394] on div "requestedTimeRange Type: string | nullable" at bounding box center [965, 386] width 654 height 15
click at [734, 394] on div "requestedTimeRange" at bounding box center [705, 386] width 135 height 15
click at [711, 462] on button "Show Child Attributes" at bounding box center [716, 449] width 154 height 24
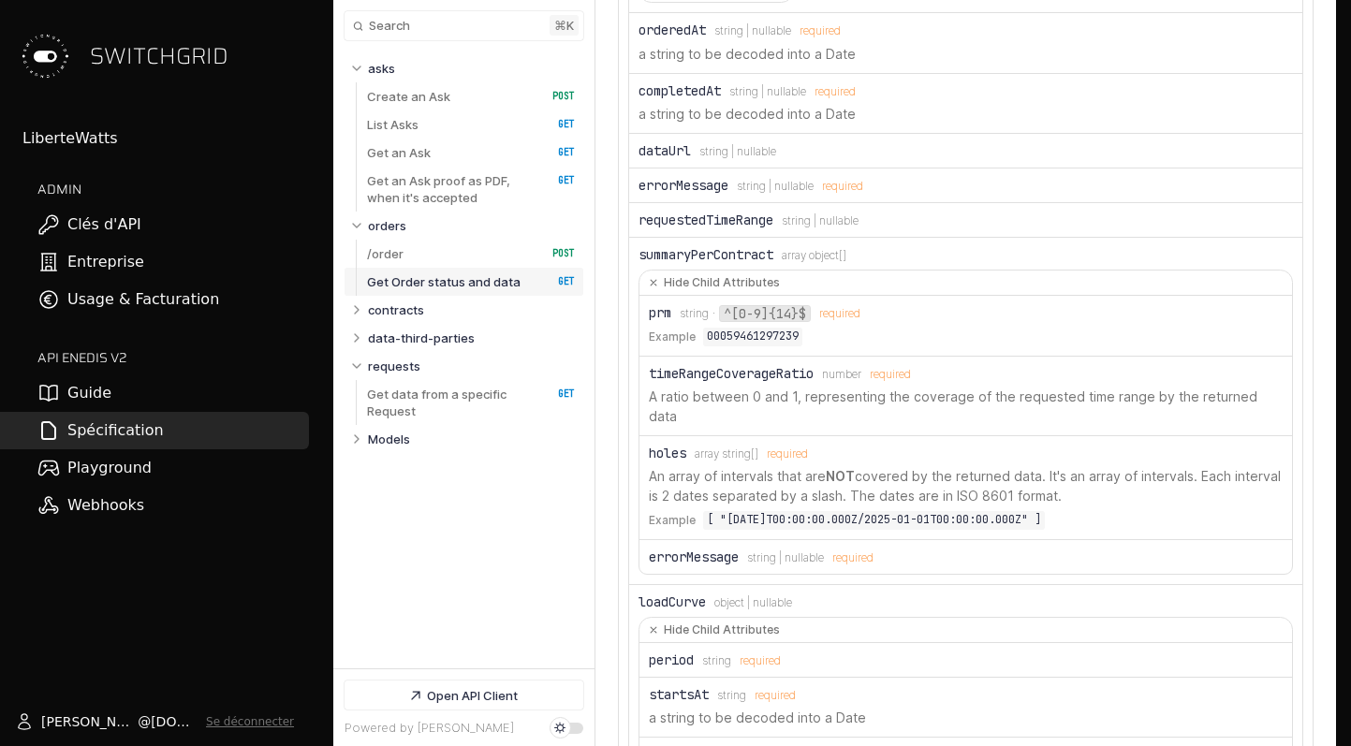
scroll to position [10215, 0]
click at [725, 528] on code "[ "[DATE]T00:00:00.000Z/2025-01-01T00:00:00.000Z" ]" at bounding box center [874, 519] width 342 height 19
click at [701, 564] on div "errorMessage" at bounding box center [694, 556] width 90 height 15
click at [742, 564] on div "errorMessage Type: string | nullable required" at bounding box center [966, 556] width 634 height 15
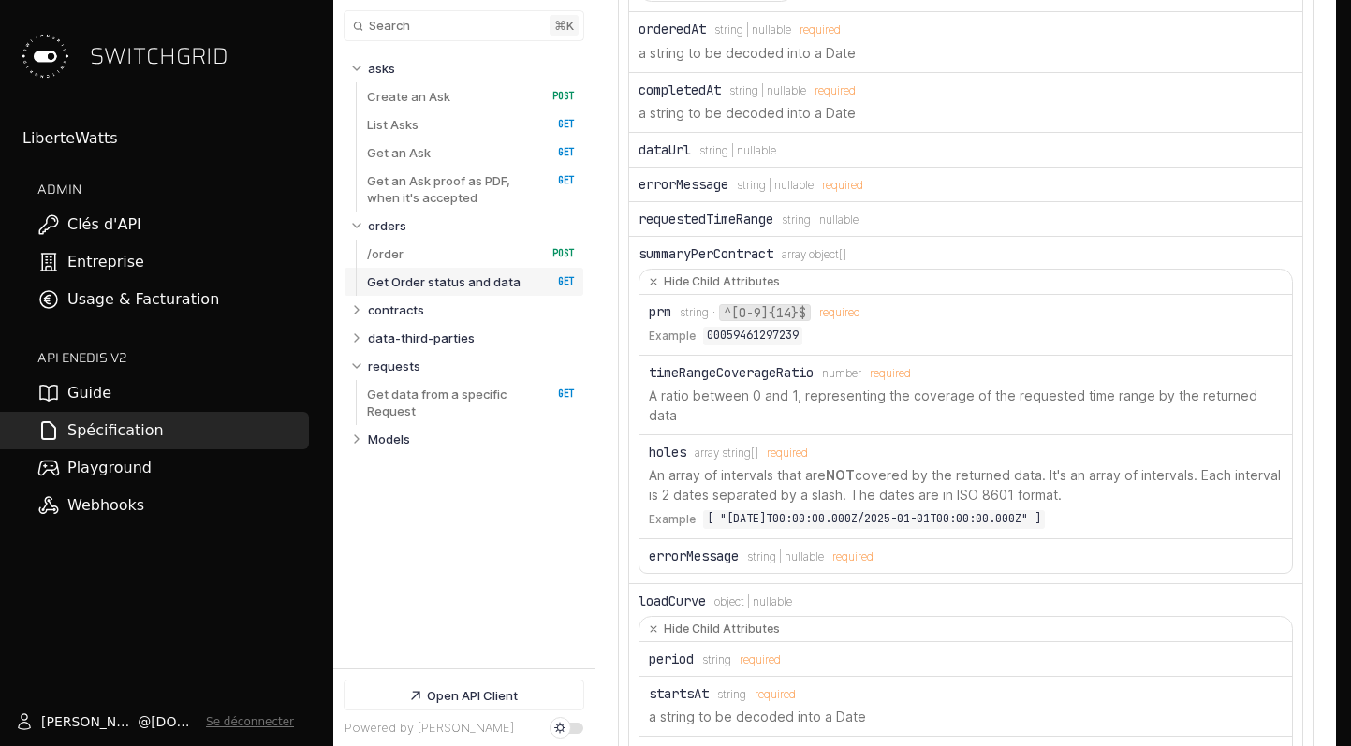
drag, startPoint x: 718, startPoint y: 527, endPoint x: 1062, endPoint y: 520, distance: 343.6
click at [1045, 520] on code "[ "[DATE]T00:00:00.000Z/2025-01-01T00:00:00.000Z" ]" at bounding box center [874, 519] width 342 height 19
copy code ""[DATE]T00:00:00.000Z/2025-01-01T00:00:00.000Z""
click at [1079, 525] on div "Example [ "[DATE]T00:00:00.000Z/2025-01-01T00:00:00.000Z" ]" at bounding box center [966, 519] width 634 height 19
drag, startPoint x: 1079, startPoint y: 525, endPoint x: 702, endPoint y: 526, distance: 377.3
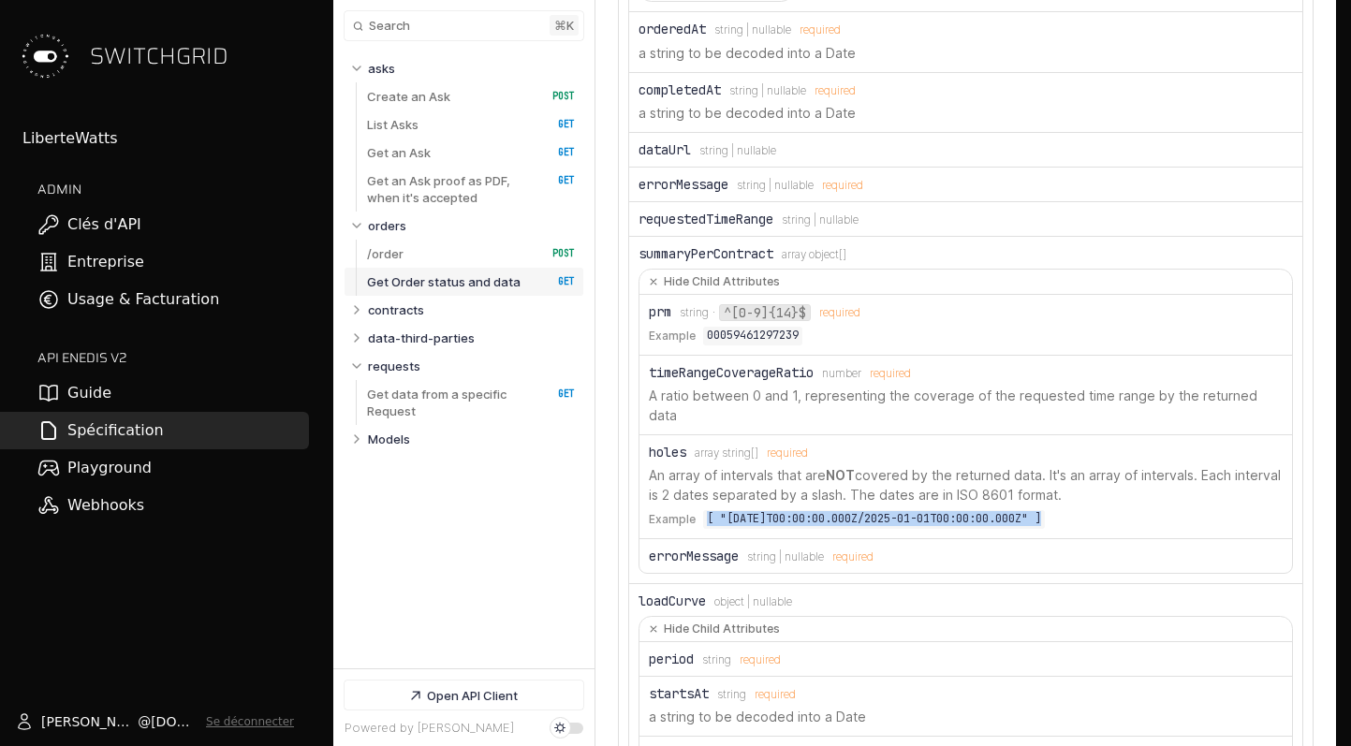
click at [702, 526] on div "Example [ "[DATE]T00:00:00.000Z/2025-01-01T00:00:00.000Z" ]" at bounding box center [966, 519] width 634 height 19
copy li "[ "[DATE]T00:00:00.000Z/2025-01-01T00:00:00.000Z" ]"
click at [810, 481] on p "An array of intervals that are NOT covered by the returned data. It's an array …" at bounding box center [966, 484] width 634 height 39
drag, startPoint x: 647, startPoint y: 485, endPoint x: 1113, endPoint y: 527, distance: 468.1
click at [1113, 527] on li "holes Type: array string[] required An array of intervals that are NOT covered …" at bounding box center [965, 487] width 652 height 104
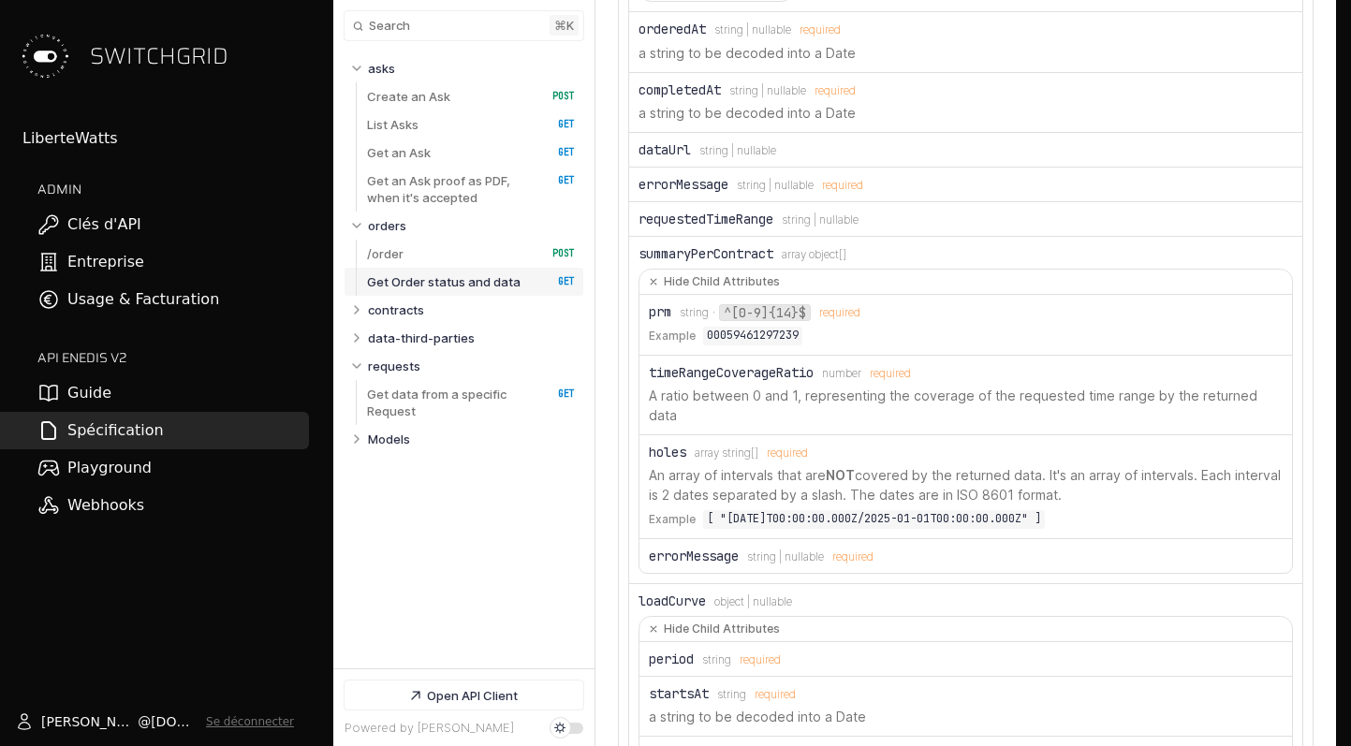
copy li "An array of intervals that are NOT covered by the returned data. It's an array …"
